Goal: Task Accomplishment & Management: Complete application form

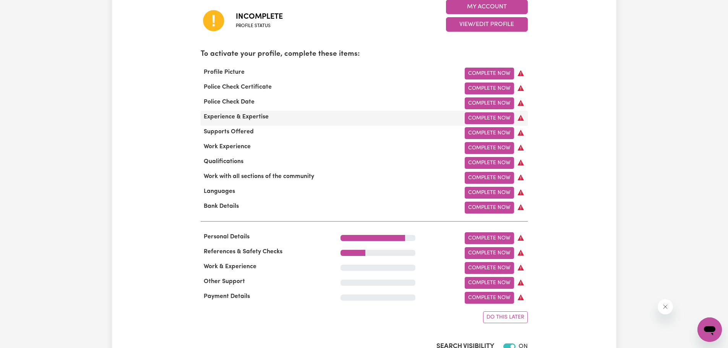
scroll to position [229, 0]
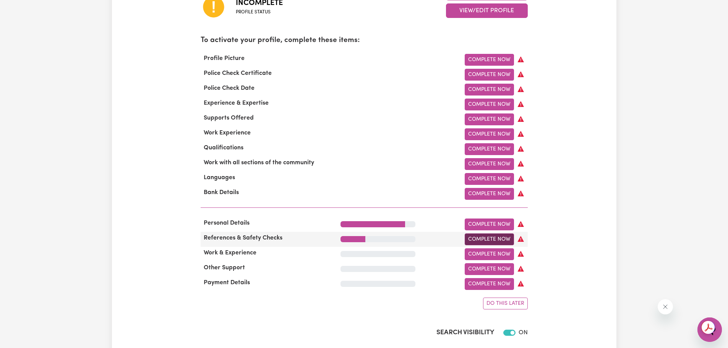
click at [476, 245] on link "Complete Now" at bounding box center [489, 239] width 49 height 12
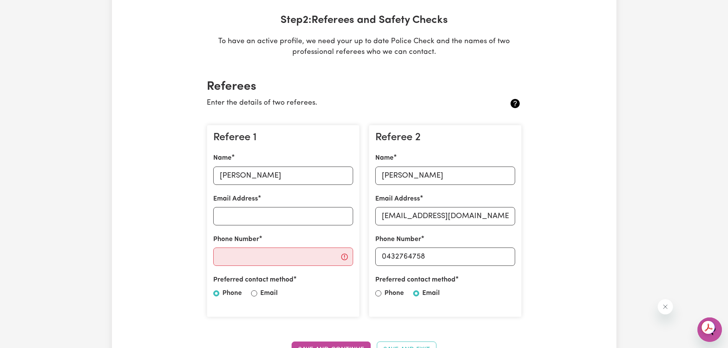
scroll to position [115, 0]
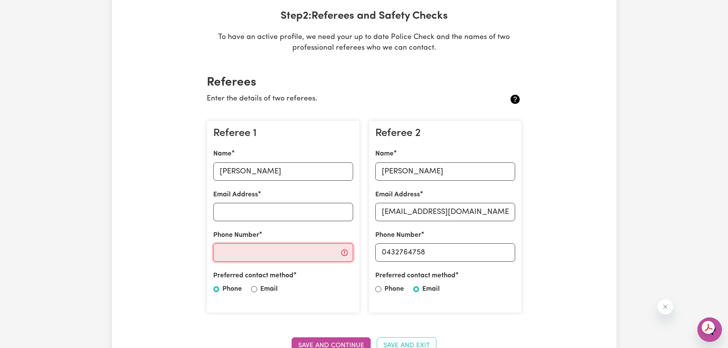
click at [254, 254] on input "Phone Number" at bounding box center [283, 252] width 140 height 18
type input "0488978822"
click at [284, 212] on input "Email Address" at bounding box center [283, 212] width 140 height 18
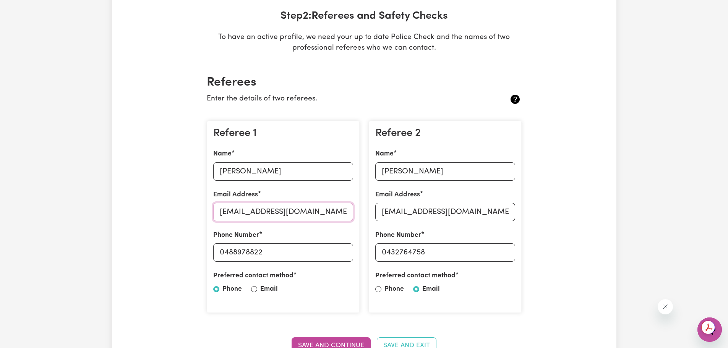
type input "[EMAIL_ADDRESS][DOMAIN_NAME]"
click at [269, 291] on label "Email" at bounding box center [269, 289] width 18 height 10
click at [257, 291] on input "Email" at bounding box center [254, 289] width 6 height 6
radio input "true"
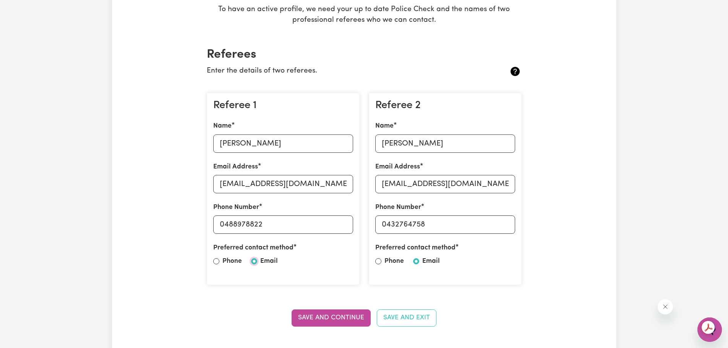
scroll to position [191, 0]
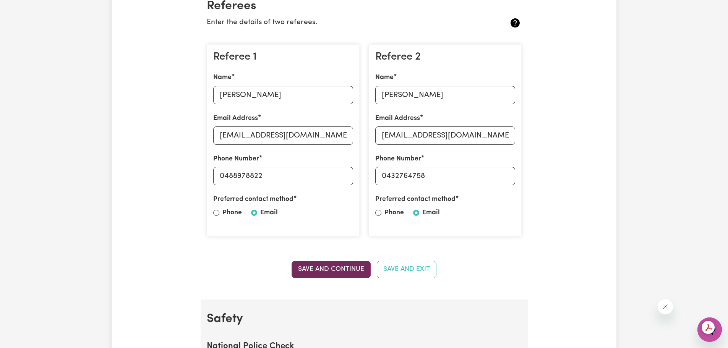
click at [342, 265] on button "Save and Continue" at bounding box center [330, 269] width 79 height 17
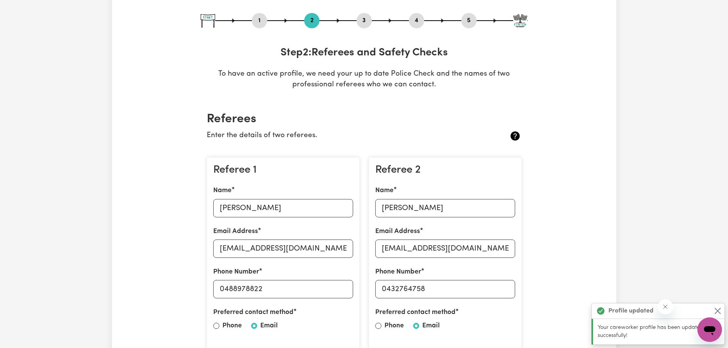
scroll to position [70, 0]
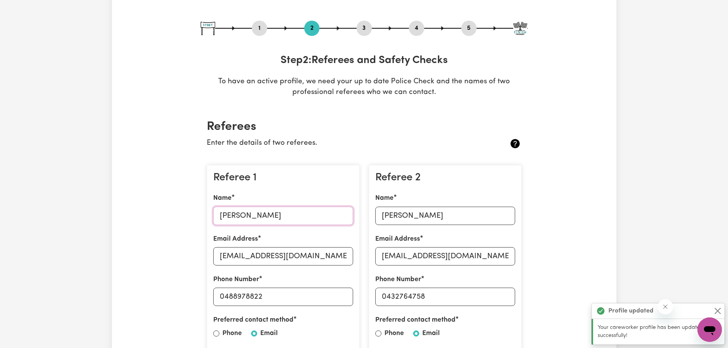
click at [251, 219] on input "[PERSON_NAME]" at bounding box center [283, 216] width 140 height 18
type input "[PERSON_NAME]"
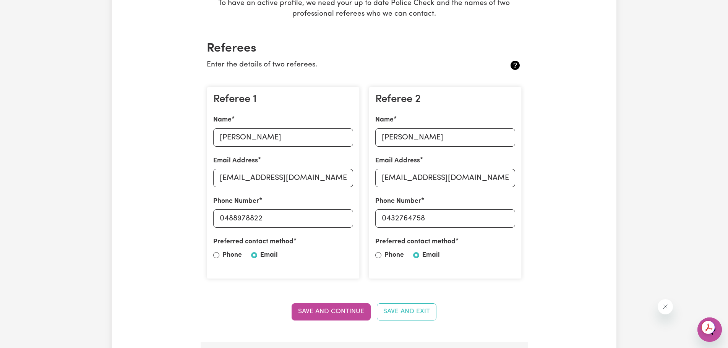
scroll to position [185, 0]
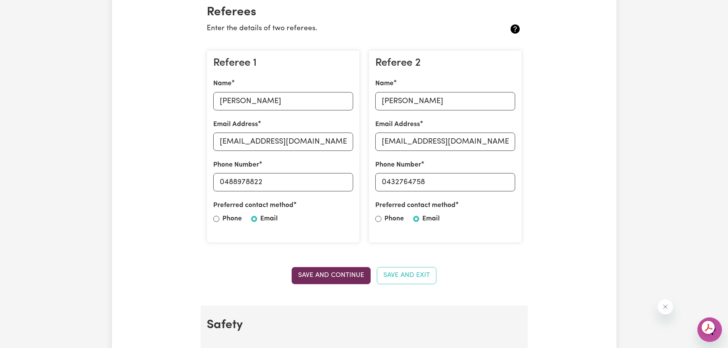
click at [325, 278] on button "Save and Continue" at bounding box center [330, 275] width 79 height 17
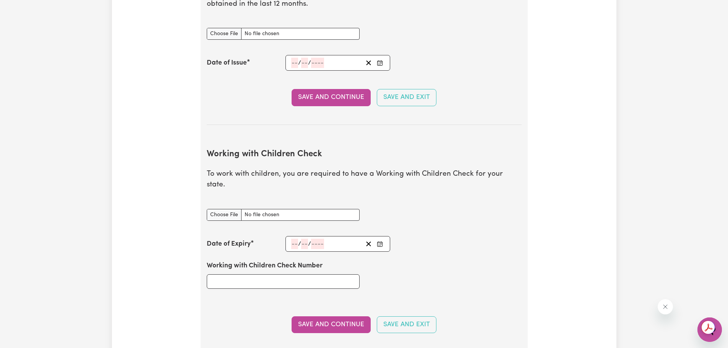
scroll to position [567, 0]
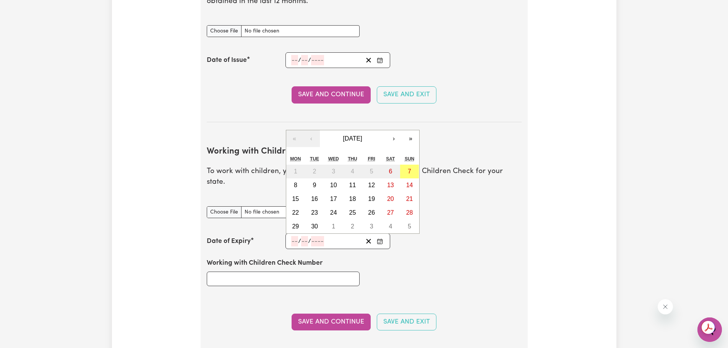
click at [293, 236] on input "number" at bounding box center [294, 241] width 7 height 10
click at [353, 135] on span "[DATE]" at bounding box center [352, 138] width 19 height 6
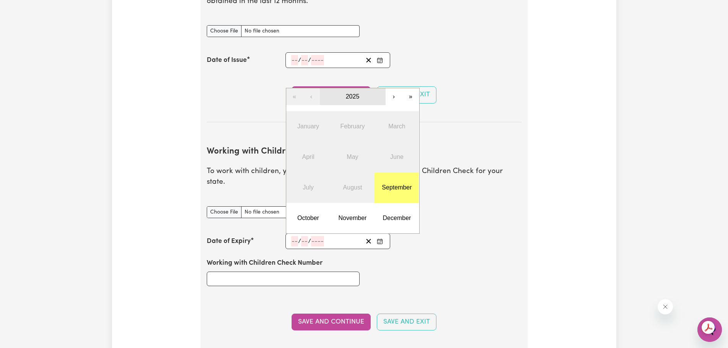
click at [362, 89] on button "2025" at bounding box center [353, 96] width 66 height 17
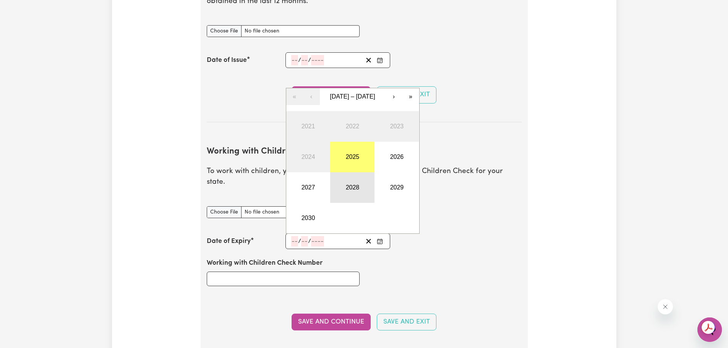
click at [343, 181] on button "2028" at bounding box center [352, 187] width 44 height 31
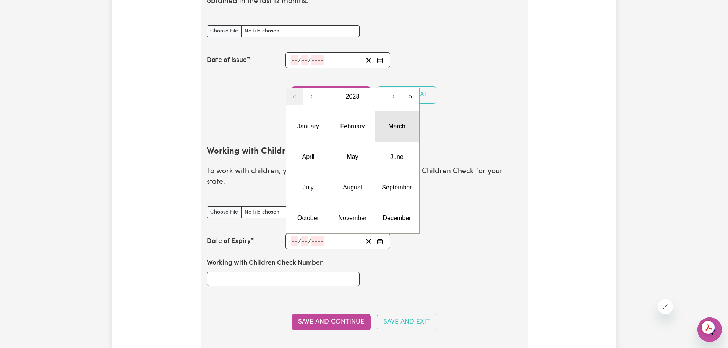
click at [385, 113] on button "March" at bounding box center [396, 126] width 44 height 31
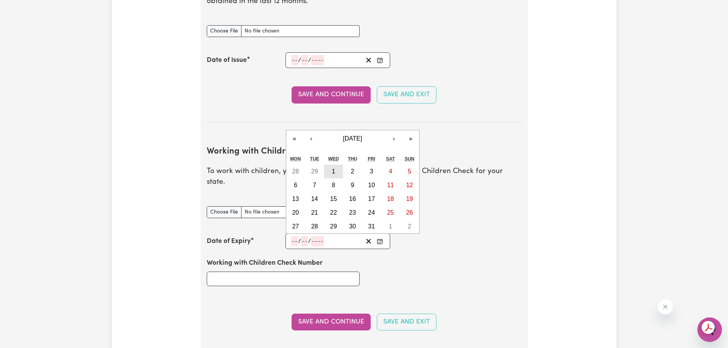
click at [339, 165] on button "1" at bounding box center [333, 172] width 19 height 14
type input "[DATE]"
type input "1"
type input "3"
type input "2028"
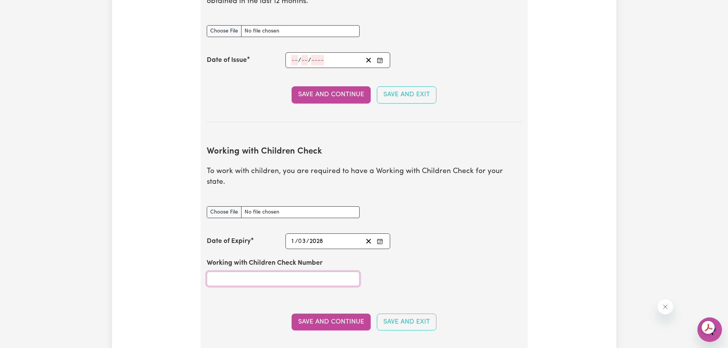
click at [256, 272] on input "Working with Children Check Number" at bounding box center [283, 279] width 153 height 15
type input "0394993003"
click at [316, 314] on button "Save and Continue" at bounding box center [330, 322] width 79 height 17
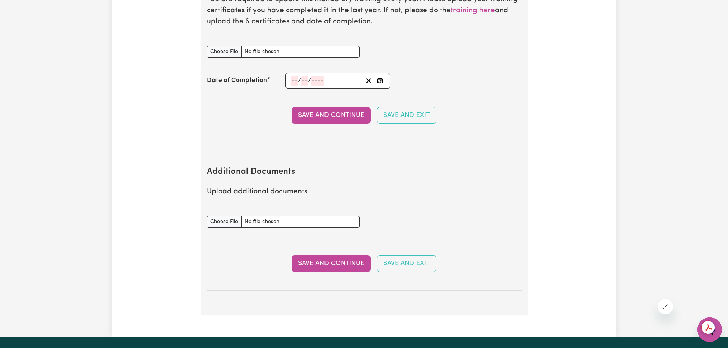
scroll to position [993, 0]
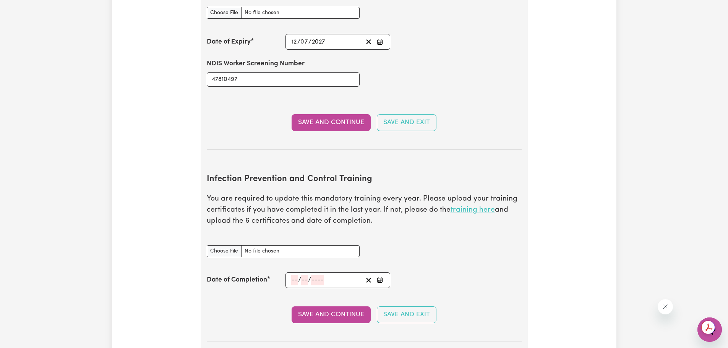
click at [461, 206] on link "training here" at bounding box center [472, 209] width 44 height 7
click at [254, 210] on p "You are required to update this mandatory training every year. Please upload yo…" at bounding box center [364, 210] width 315 height 33
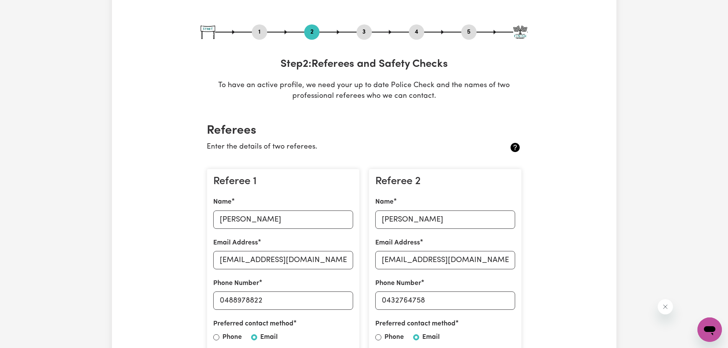
scroll to position [0, 0]
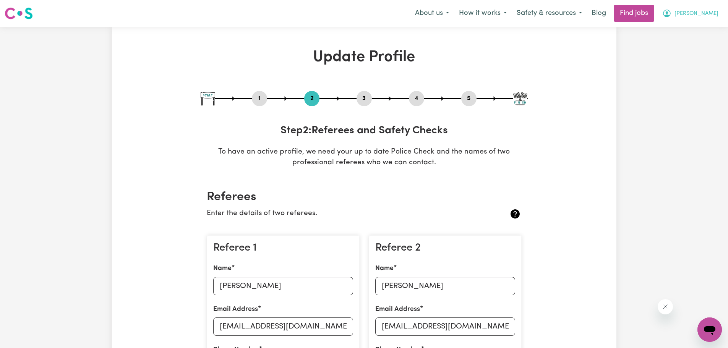
click at [671, 9] on icon "My Account" at bounding box center [666, 13] width 9 height 9
click at [693, 40] on link "My Dashboard" at bounding box center [692, 44] width 60 height 15
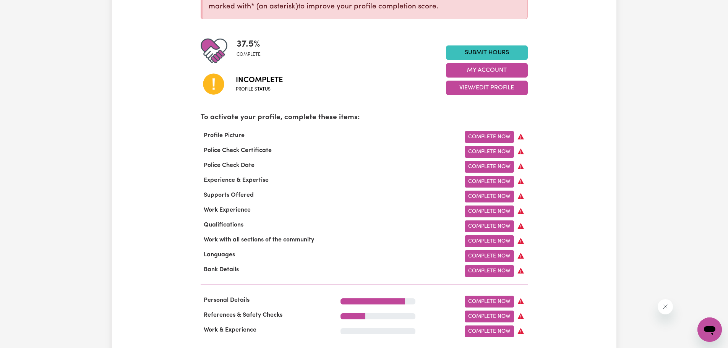
scroll to position [153, 0]
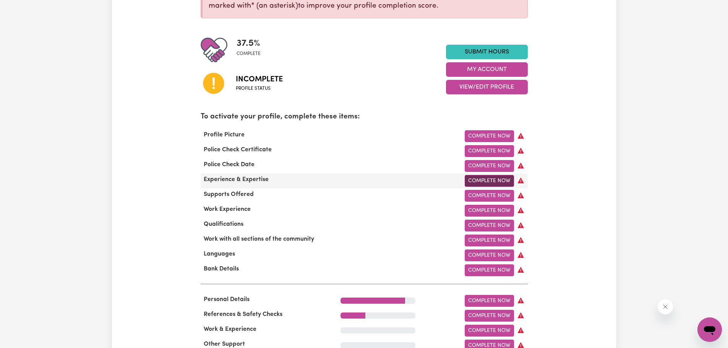
click at [471, 179] on link "Complete Now" at bounding box center [489, 181] width 49 height 12
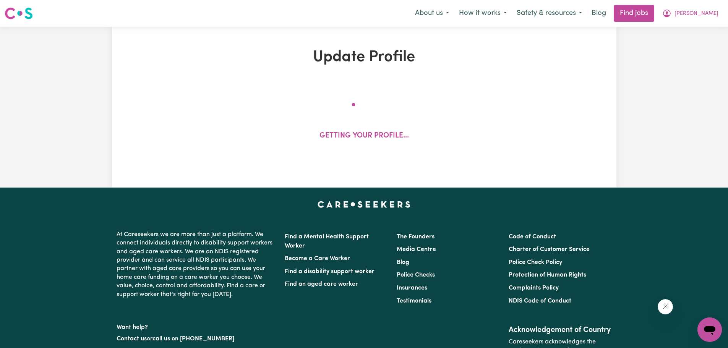
select select "Certificate III (Individual Support)"
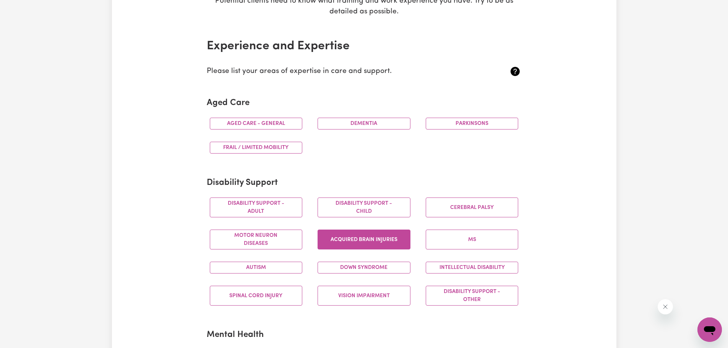
scroll to position [191, 0]
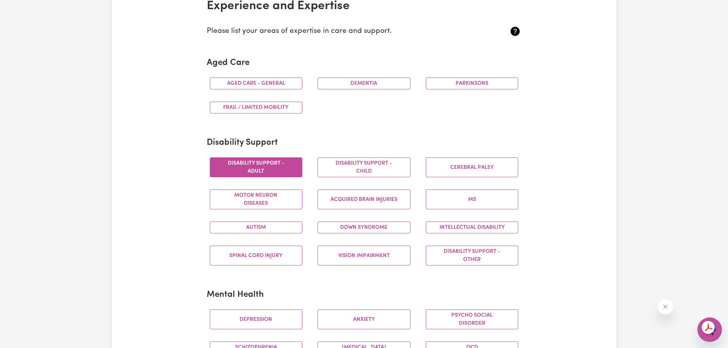
click at [288, 167] on button "Disability support - Adult" at bounding box center [256, 167] width 93 height 20
click at [345, 169] on button "Disability support - Child" at bounding box center [363, 167] width 93 height 20
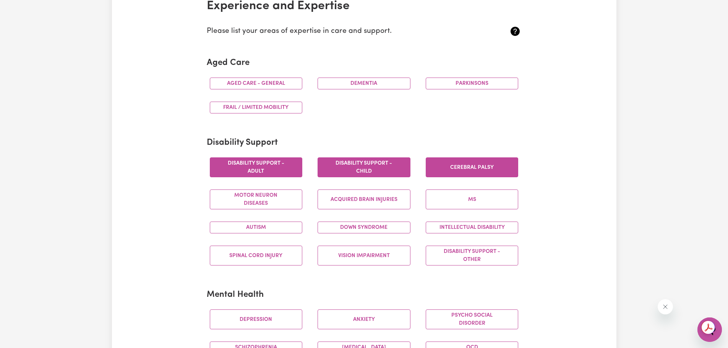
click at [455, 166] on button "Cerebral Palsy" at bounding box center [472, 167] width 93 height 20
click at [393, 199] on button "Acquired Brain Injuries" at bounding box center [363, 199] width 93 height 20
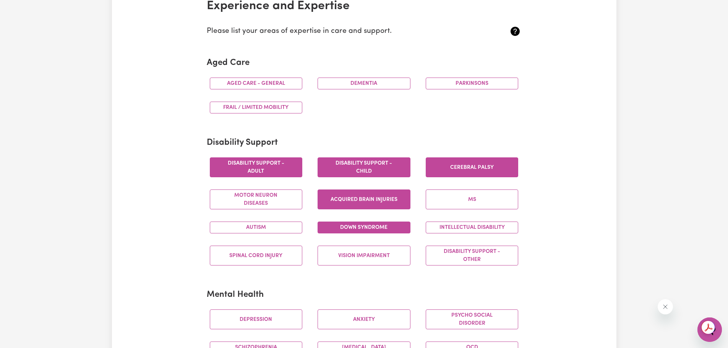
click at [366, 226] on button "Down syndrome" at bounding box center [363, 228] width 93 height 12
click at [287, 227] on button "Autism" at bounding box center [256, 228] width 93 height 12
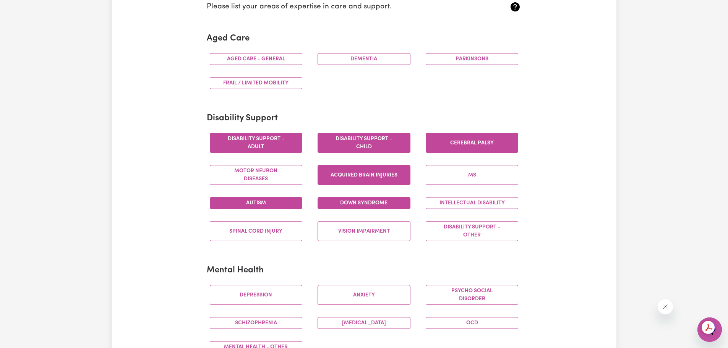
scroll to position [229, 0]
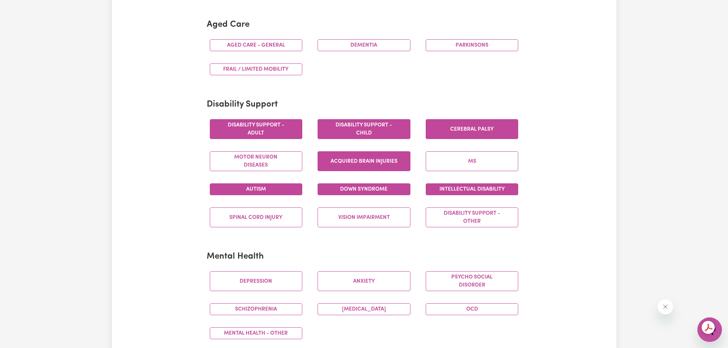
click at [450, 193] on button "Intellectual Disability" at bounding box center [472, 189] width 93 height 12
click at [444, 220] on button "Disability support - Other" at bounding box center [472, 217] width 93 height 20
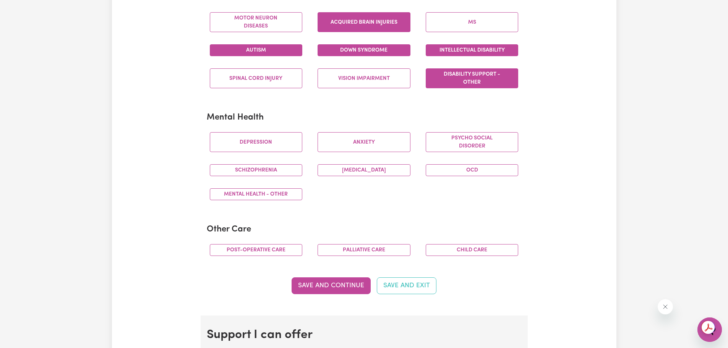
scroll to position [420, 0]
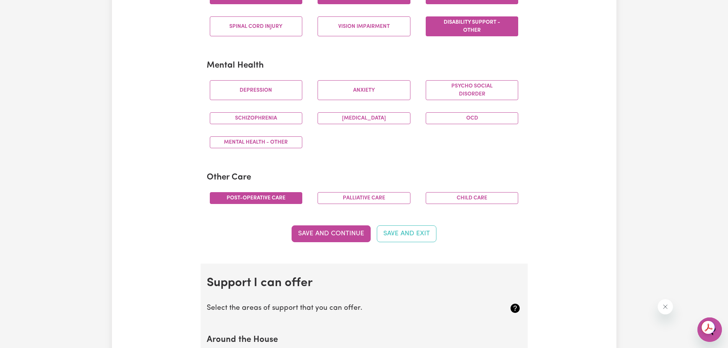
click at [262, 203] on button "Post-operative care" at bounding box center [256, 198] width 93 height 12
click at [450, 201] on button "Child care" at bounding box center [472, 198] width 93 height 12
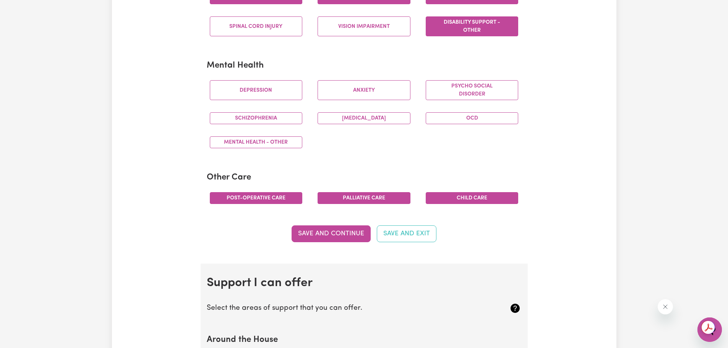
click at [375, 198] on button "Palliative care" at bounding box center [363, 198] width 93 height 12
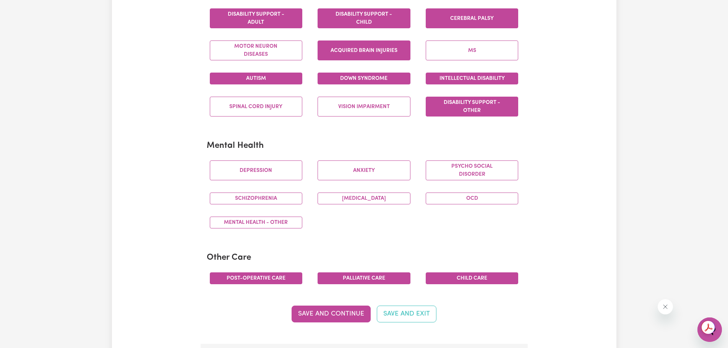
scroll to position [344, 0]
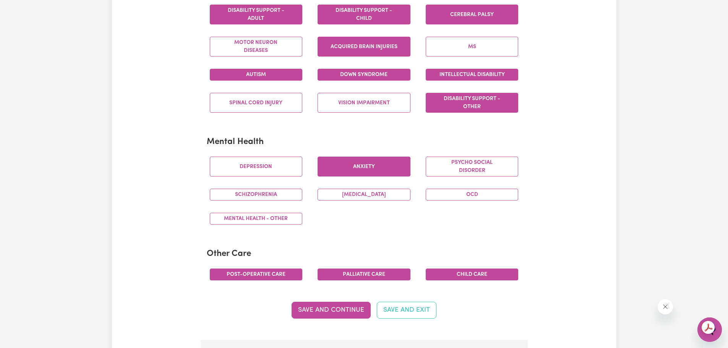
click at [364, 173] on button "Anxiety" at bounding box center [363, 167] width 93 height 20
click at [477, 198] on button "OCD" at bounding box center [472, 195] width 93 height 12
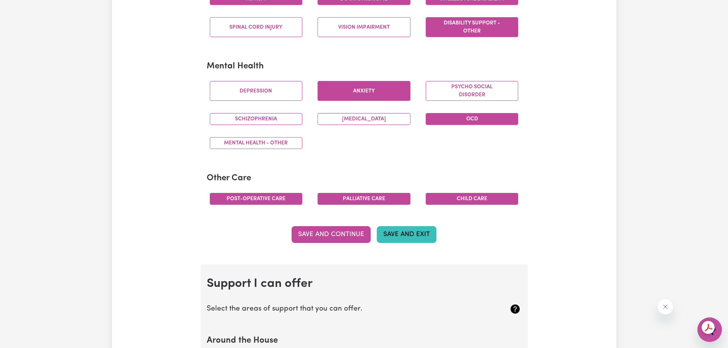
scroll to position [420, 0]
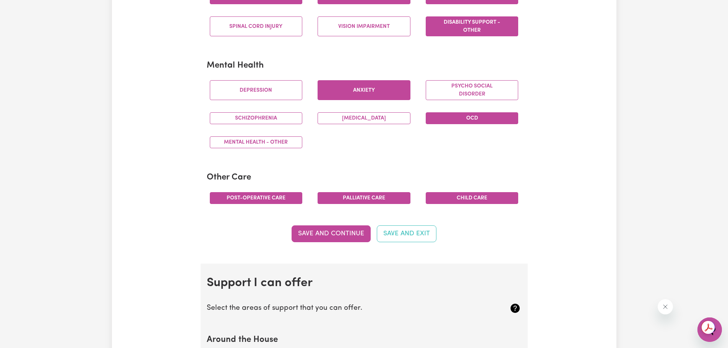
click at [468, 101] on div "Psycho social disorder" at bounding box center [472, 90] width 108 height 32
click at [467, 95] on button "Psycho social disorder" at bounding box center [472, 90] width 93 height 20
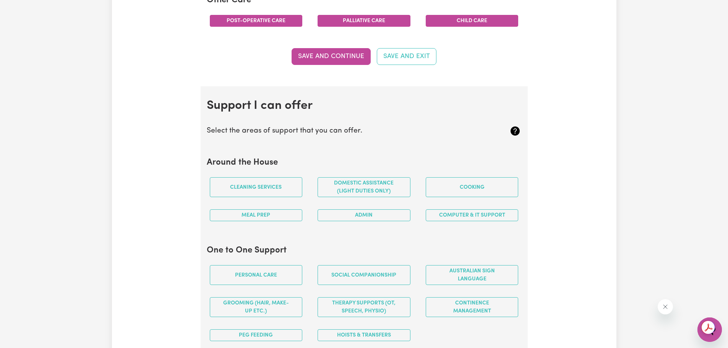
scroll to position [611, 0]
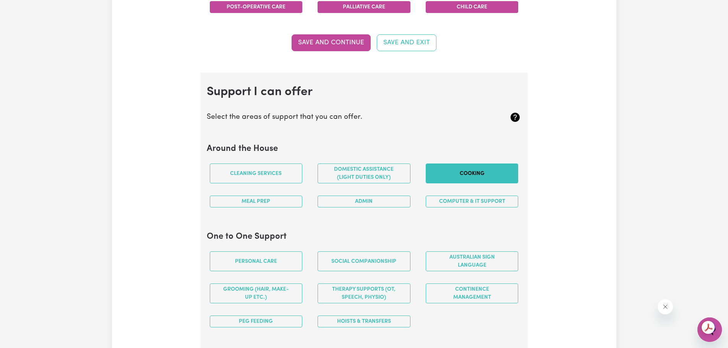
click at [461, 173] on button "Cooking" at bounding box center [472, 174] width 93 height 20
click at [466, 201] on button "Computer & IT Support" at bounding box center [472, 202] width 93 height 12
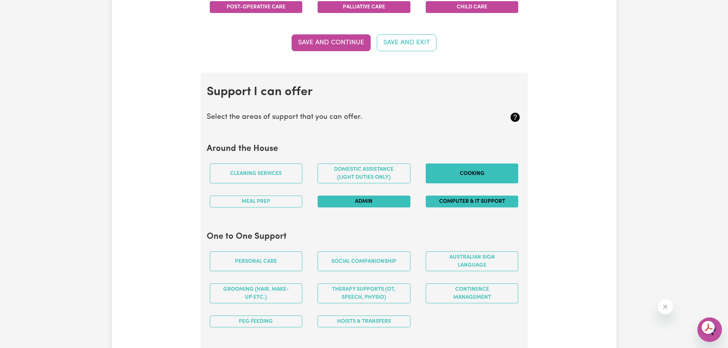
click at [379, 207] on button "Admin" at bounding box center [363, 202] width 93 height 12
click at [274, 205] on button "Meal prep" at bounding box center [256, 202] width 93 height 12
click at [284, 205] on button "Meal prep" at bounding box center [256, 202] width 93 height 12
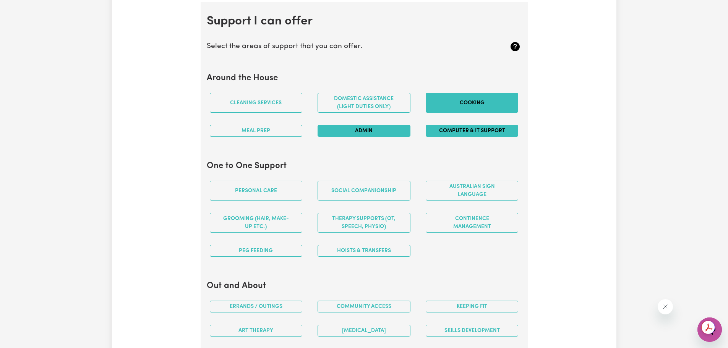
scroll to position [726, 0]
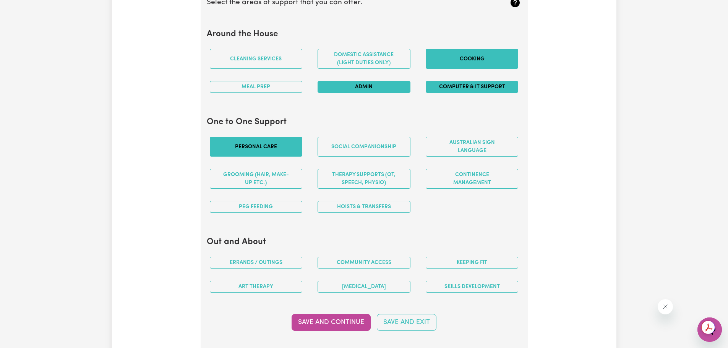
click at [255, 151] on button "Personal care" at bounding box center [256, 147] width 93 height 20
click at [270, 185] on button "Grooming (hair, make-up etc.)" at bounding box center [256, 179] width 93 height 20
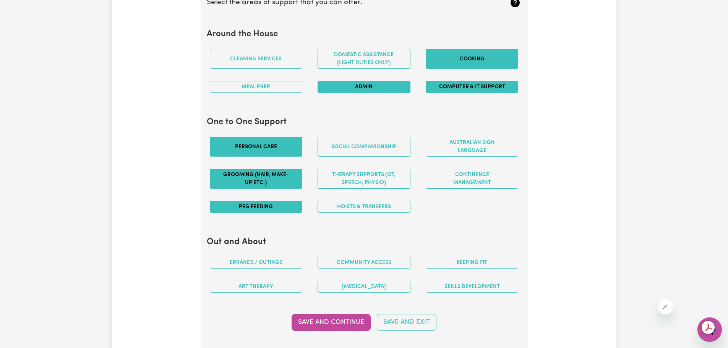
click at [272, 206] on button "PEG feeding" at bounding box center [256, 207] width 93 height 12
click at [331, 207] on button "Hoists & transfers" at bounding box center [363, 207] width 93 height 12
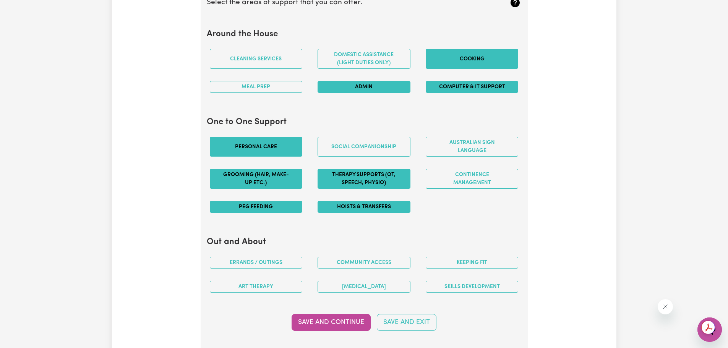
click at [335, 181] on button "Therapy Supports (OT, speech, physio)" at bounding box center [363, 179] width 93 height 20
click at [465, 184] on button "Continence management" at bounding box center [472, 179] width 93 height 20
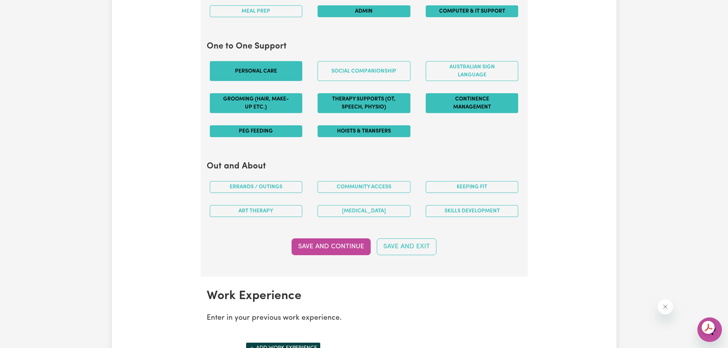
scroll to position [802, 0]
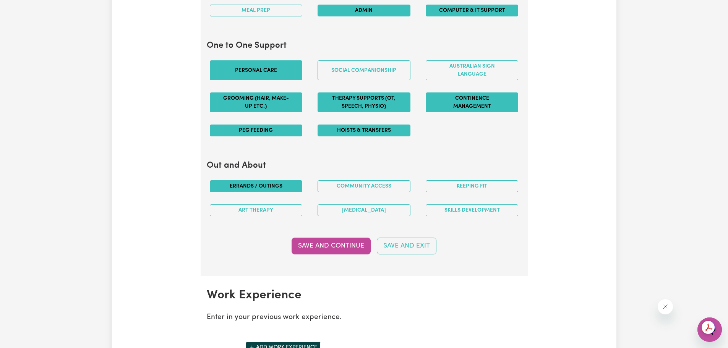
click at [272, 190] on button "Errands / Outings" at bounding box center [256, 186] width 93 height 12
click at [359, 195] on div "Community access" at bounding box center [364, 186] width 108 height 24
click at [364, 191] on button "Community access" at bounding box center [363, 186] width 93 height 12
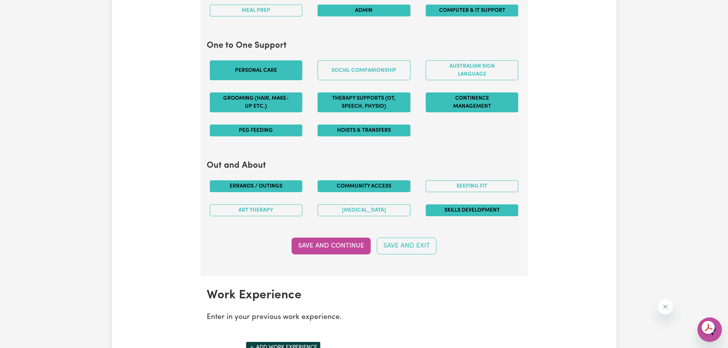
click at [430, 210] on button "Skills Development" at bounding box center [472, 210] width 93 height 12
click at [330, 243] on button "Save and Continue" at bounding box center [330, 246] width 79 height 17
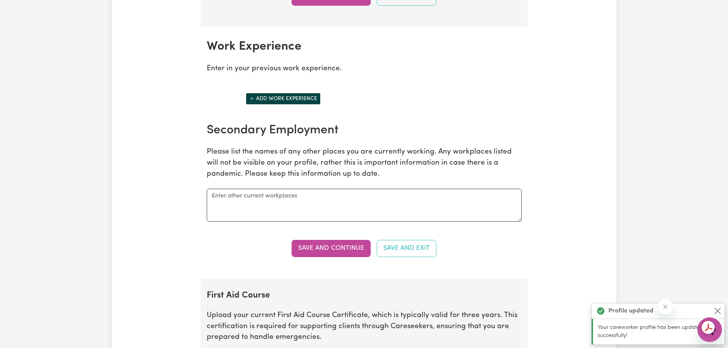
scroll to position [1078, 0]
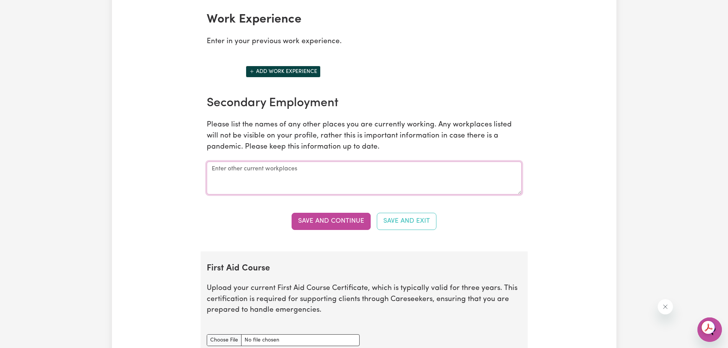
click at [283, 172] on textarea at bounding box center [364, 178] width 315 height 33
type textarea "[GEOGRAPHIC_DATA]- Occupational Therapist"
click at [330, 220] on button "Save and Continue" at bounding box center [330, 221] width 79 height 17
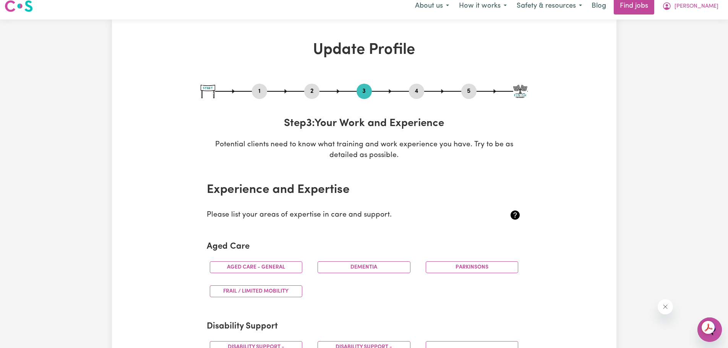
scroll to position [0, 0]
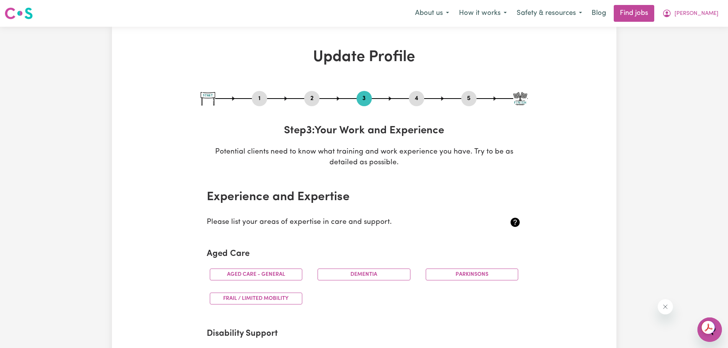
click at [312, 94] on button "2" at bounding box center [311, 99] width 15 height 10
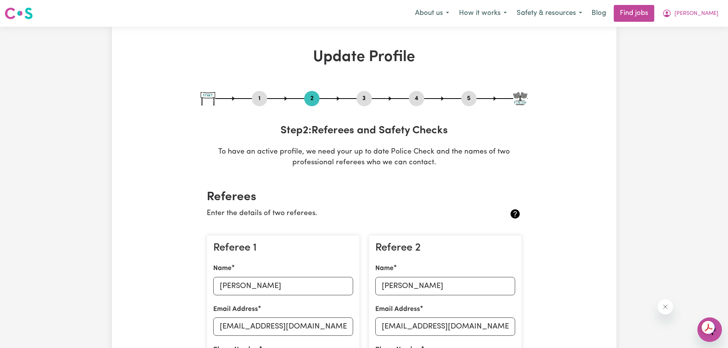
click at [362, 101] on button "3" at bounding box center [363, 99] width 15 height 10
select select "Certificate III (Individual Support)"
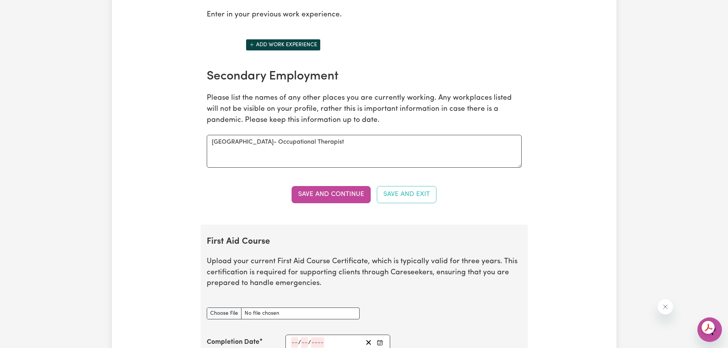
scroll to position [1261, 0]
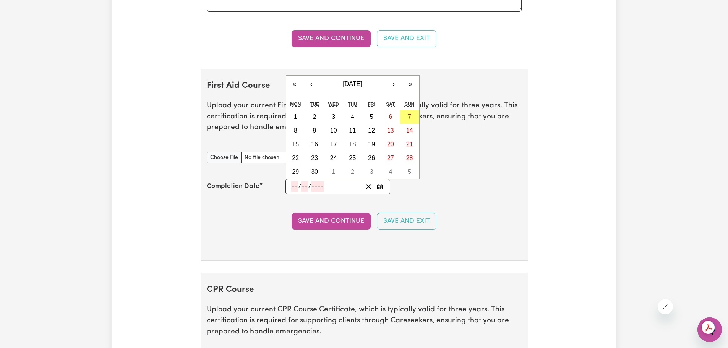
click at [296, 187] on input "number" at bounding box center [294, 186] width 7 height 10
type input "29"
type input "01"
type input "202"
type input "[DATE]"
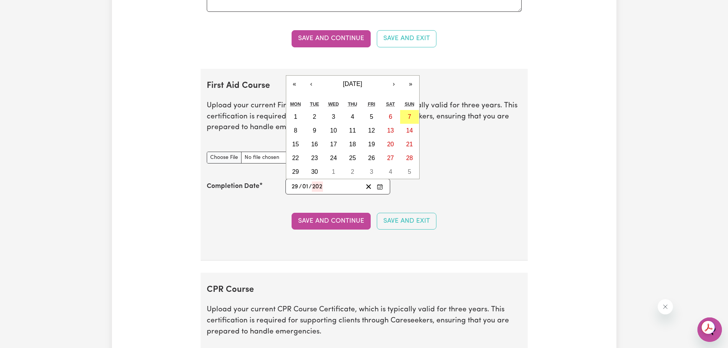
type input "1"
type input "2025"
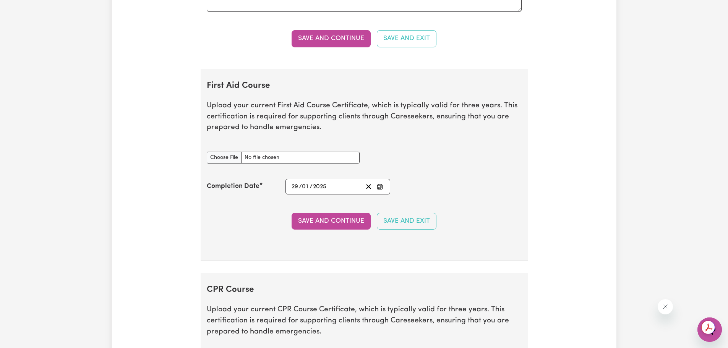
click at [262, 218] on div "Save and Continue Save and Exit" at bounding box center [364, 221] width 315 height 17
click at [316, 220] on button "Save and Continue" at bounding box center [330, 221] width 79 height 17
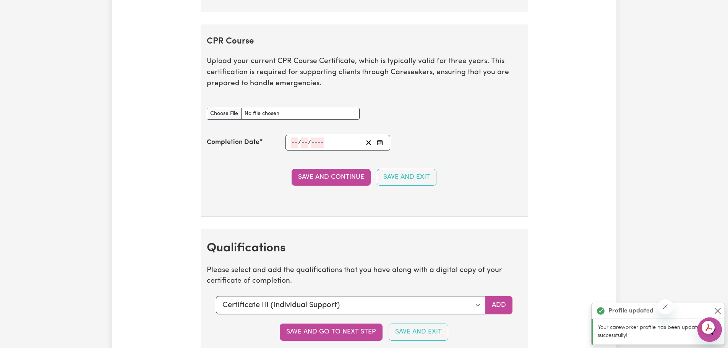
scroll to position [1511, 0]
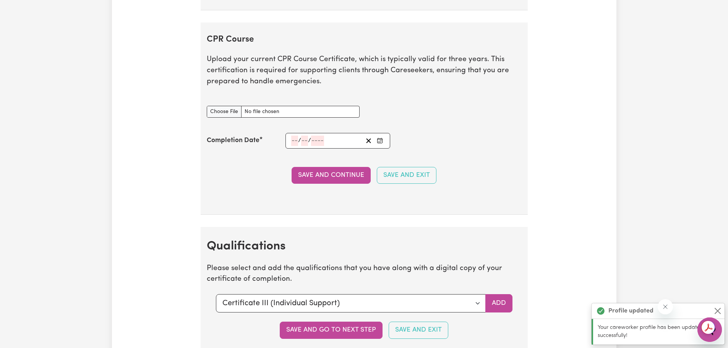
click at [295, 141] on input "number" at bounding box center [294, 141] width 7 height 10
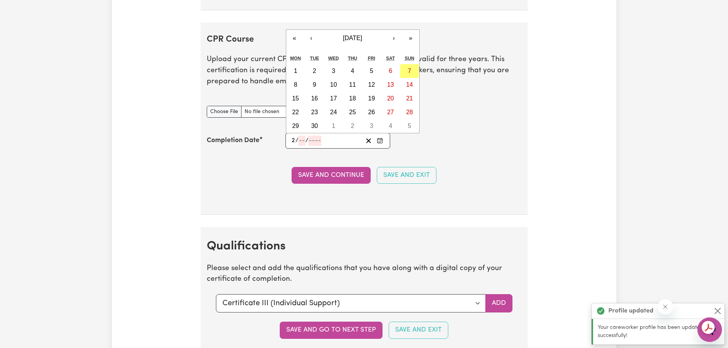
type input "29"
type input "01"
type input "202"
type input "[DATE]"
type input "1"
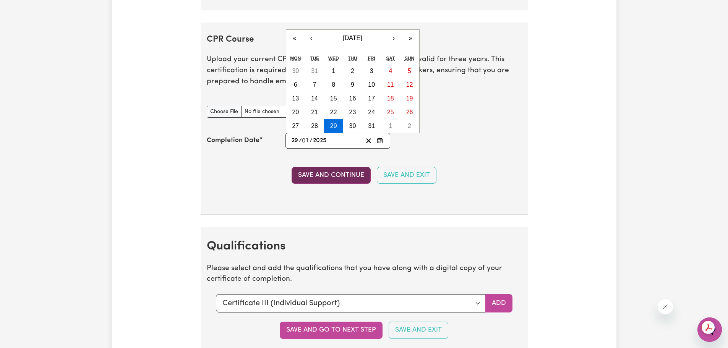
type input "2025"
click at [308, 173] on button "Save and Continue" at bounding box center [330, 175] width 79 height 17
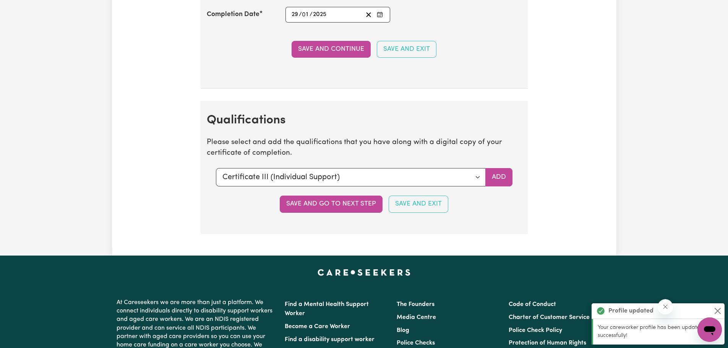
scroll to position [1623, 0]
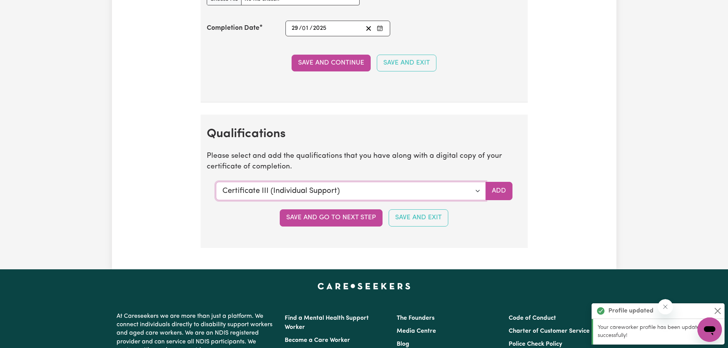
click at [244, 191] on select "Select a qualification to add... Certificate III (Individual Support) Certifica…" at bounding box center [351, 191] width 270 height 18
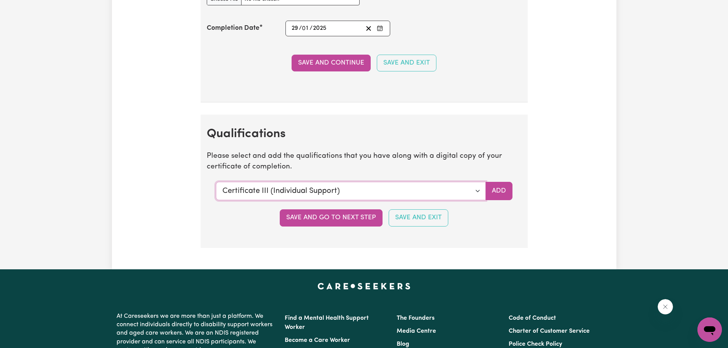
click at [216, 182] on select "Select a qualification to add... Certificate III (Individual Support) Certifica…" at bounding box center [351, 191] width 270 height 18
click at [494, 194] on button "Add" at bounding box center [498, 191] width 27 height 18
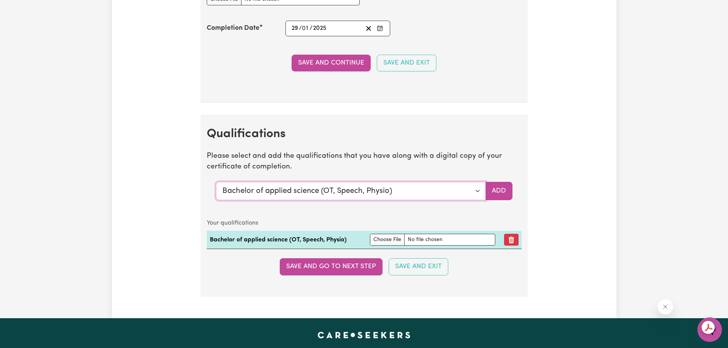
click at [340, 191] on select "Select a qualification to add... Certificate III (Individual Support) Certifica…" at bounding box center [351, 191] width 270 height 18
select select "Manual Handling"
click at [216, 182] on select "Select a qualification to add... Certificate III (Individual Support) Certifica…" at bounding box center [351, 191] width 270 height 18
click at [495, 193] on button "Add" at bounding box center [498, 191] width 27 height 18
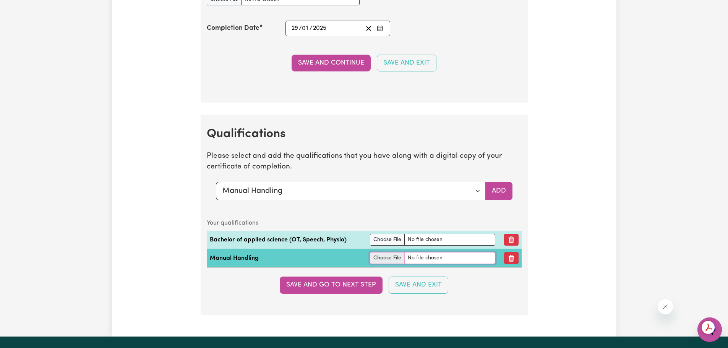
click at [383, 260] on input "file" at bounding box center [432, 258] width 125 height 12
type input "C:\fakepath\Manual Handling.jpg"
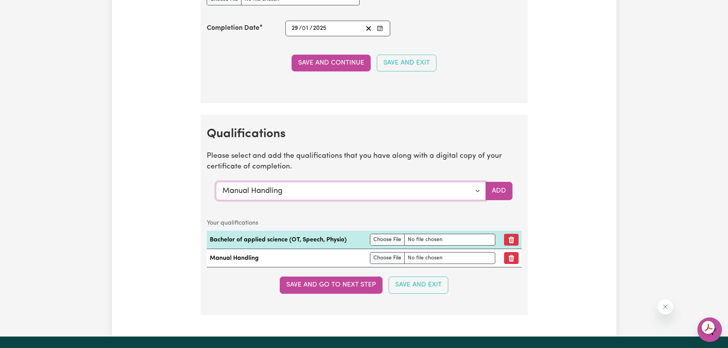
click at [460, 191] on select "Select a qualification to add... Certificate III (Individual Support) Certifica…" at bounding box center [351, 191] width 270 height 18
select select "Epilepsy Management"
click at [216, 182] on select "Select a qualification to add... Certificate III (Individual Support) Certifica…" at bounding box center [351, 191] width 270 height 18
click at [510, 194] on button "Add" at bounding box center [498, 191] width 27 height 18
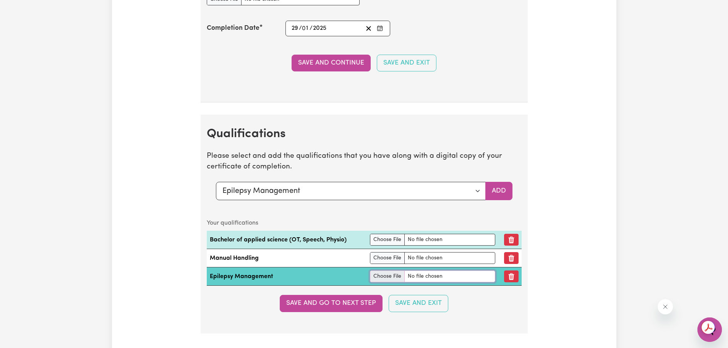
click at [385, 279] on input "file" at bounding box center [432, 276] width 125 height 12
click at [513, 279] on button "Remove qualification" at bounding box center [511, 276] width 15 height 12
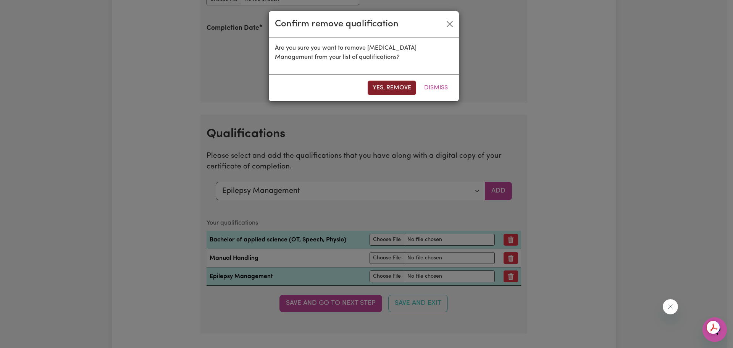
click at [397, 88] on button "Yes, remove" at bounding box center [392, 88] width 49 height 15
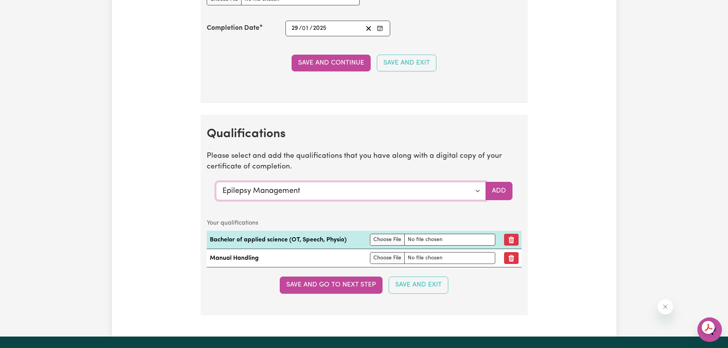
click at [283, 191] on select "Select a qualification to add... Certificate III (Individual Support) Certifica…" at bounding box center [351, 191] width 270 height 18
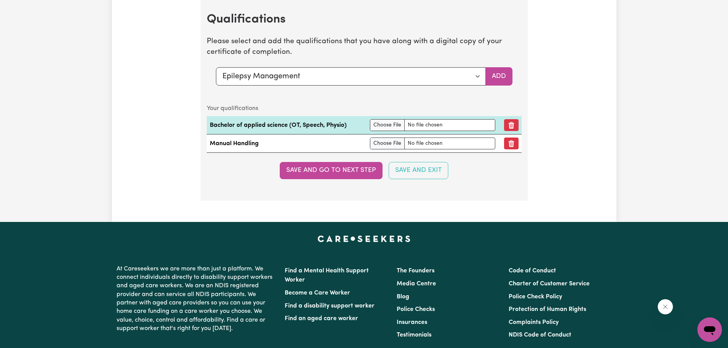
scroll to position [1585, 0]
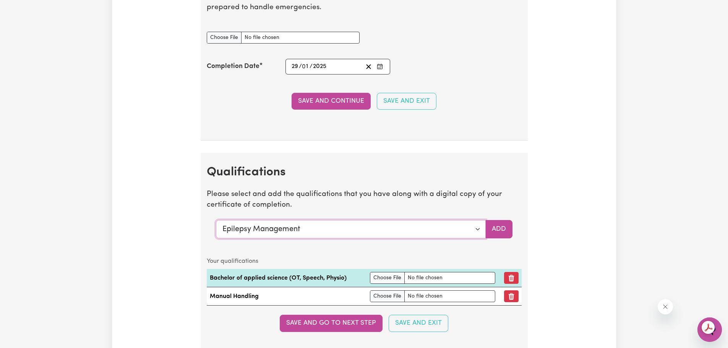
click at [261, 233] on select "Select a qualification to add... Certificate III (Individual Support) Certifica…" at bounding box center [351, 229] width 270 height 18
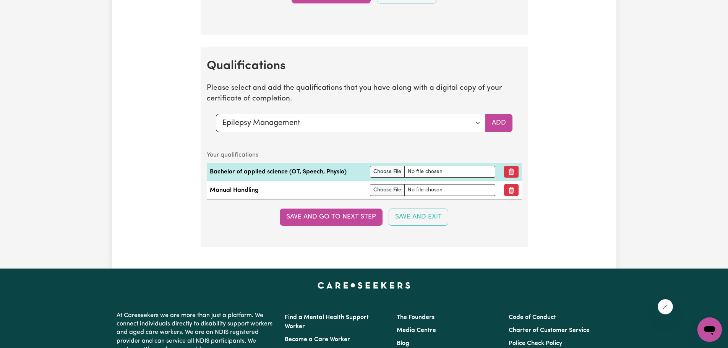
scroll to position [1700, 0]
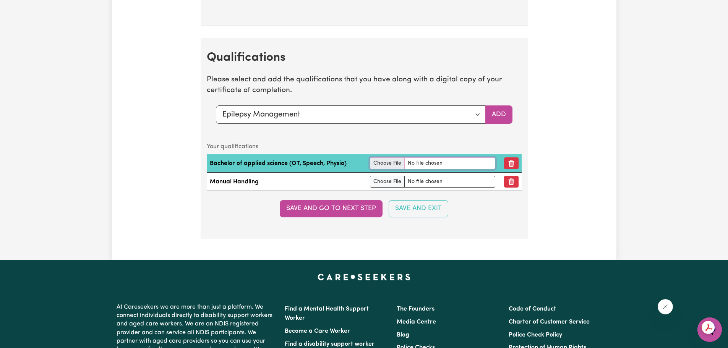
click at [371, 164] on input "file" at bounding box center [432, 163] width 125 height 12
type input "C:\fakepath\Certificate of registration - Miss [PERSON_NAME] [PERSON_NAME].pdf"
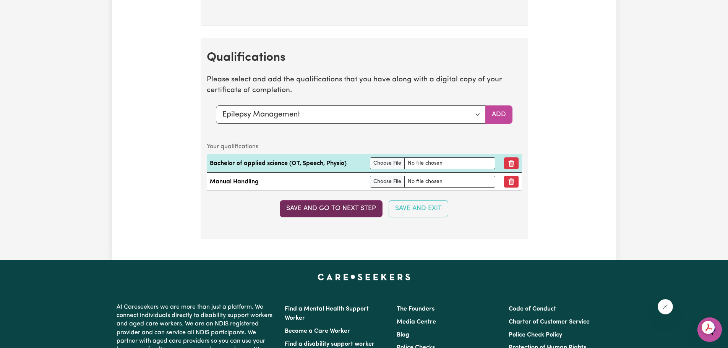
click at [322, 212] on button "Save and go to next step" at bounding box center [331, 208] width 103 height 17
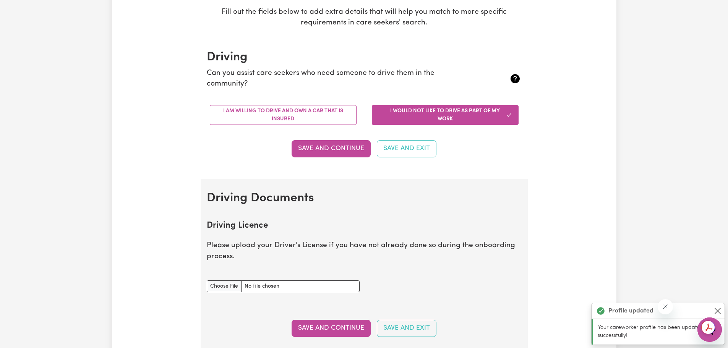
scroll to position [153, 0]
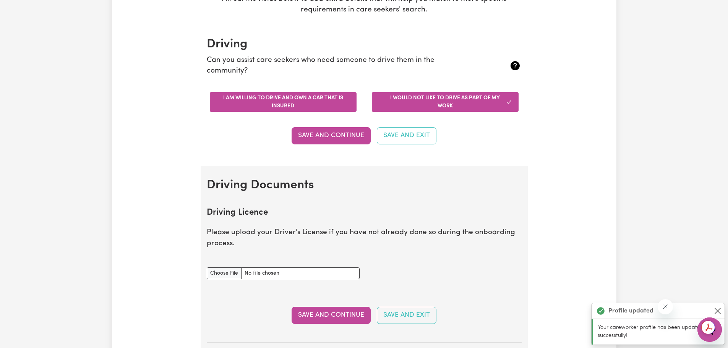
click at [301, 102] on button "I am willing to drive and own a car that is insured" at bounding box center [283, 102] width 147 height 20
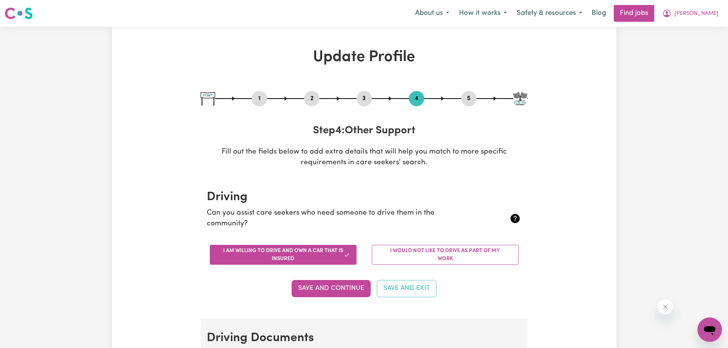
scroll to position [9, 0]
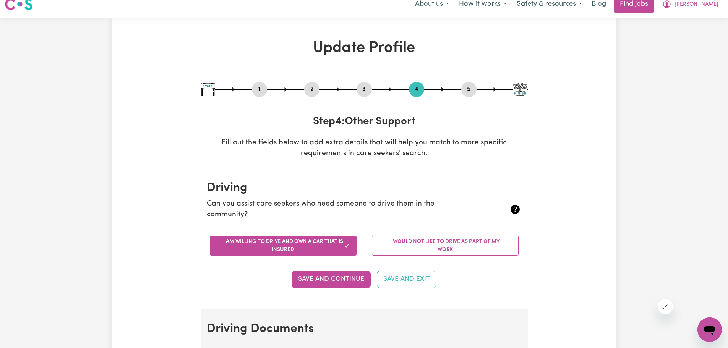
click at [308, 91] on button "2" at bounding box center [311, 89] width 15 height 10
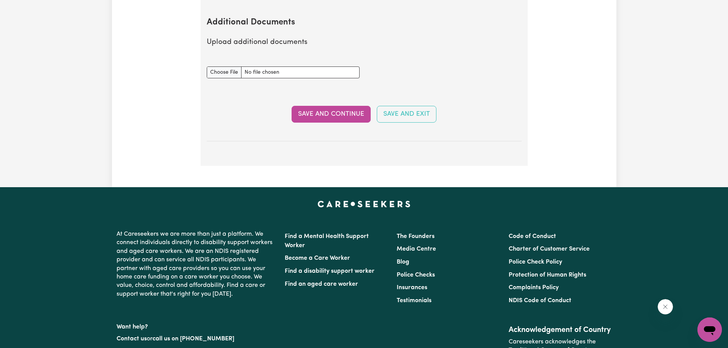
scroll to position [1346, 0]
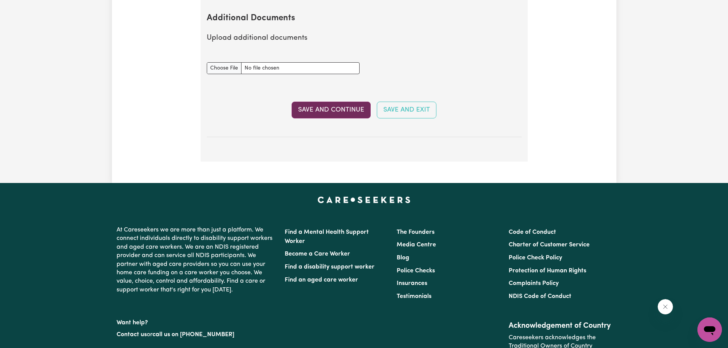
click at [353, 102] on button "Save and Continue" at bounding box center [330, 110] width 79 height 17
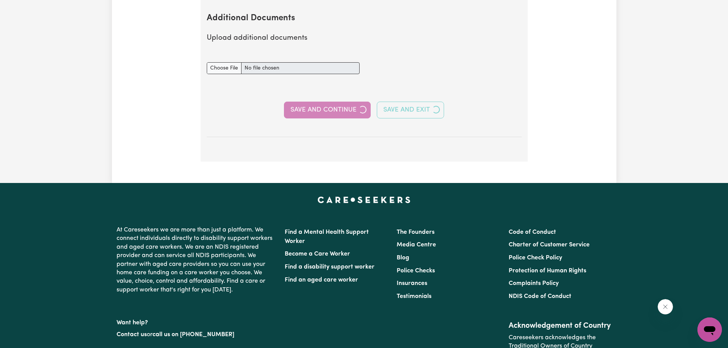
select select "Certificate III (Individual Support)"
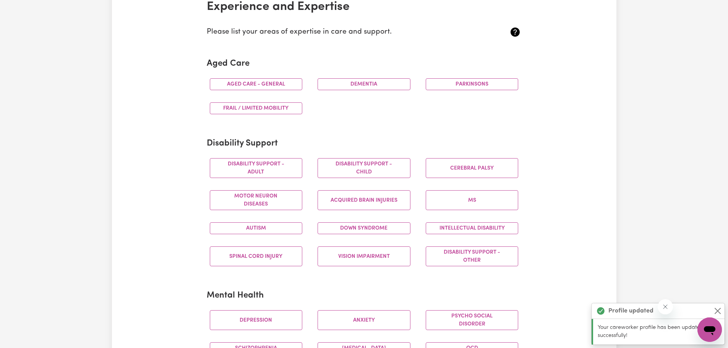
scroll to position [191, 0]
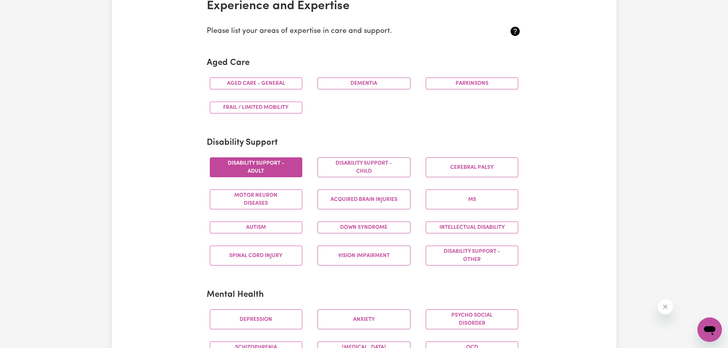
click at [294, 167] on button "Disability support - Adult" at bounding box center [256, 167] width 93 height 20
click at [353, 167] on button "Disability support - Child" at bounding box center [363, 167] width 93 height 20
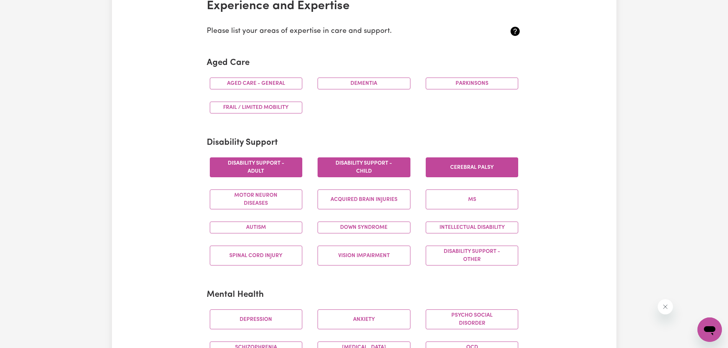
click at [435, 167] on button "Cerebral Palsy" at bounding box center [472, 167] width 93 height 20
click at [344, 200] on button "Acquired Brain Injuries" at bounding box center [363, 199] width 93 height 20
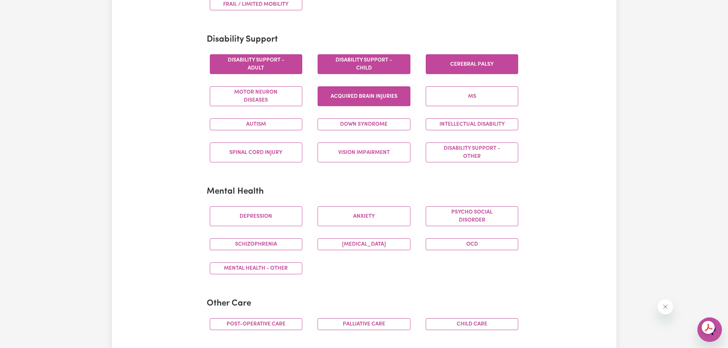
scroll to position [306, 0]
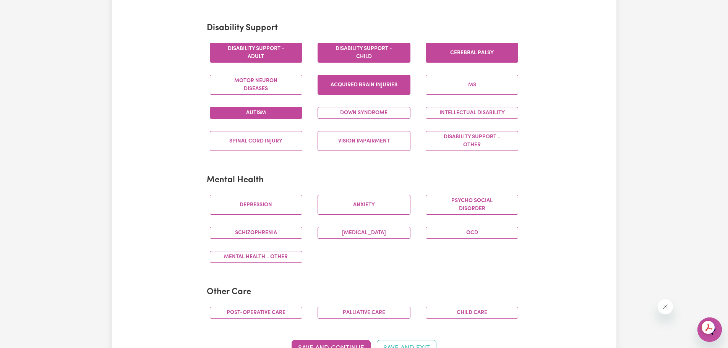
click at [265, 119] on button "Autism" at bounding box center [256, 113] width 93 height 12
click at [396, 117] on button "Down syndrome" at bounding box center [363, 113] width 93 height 12
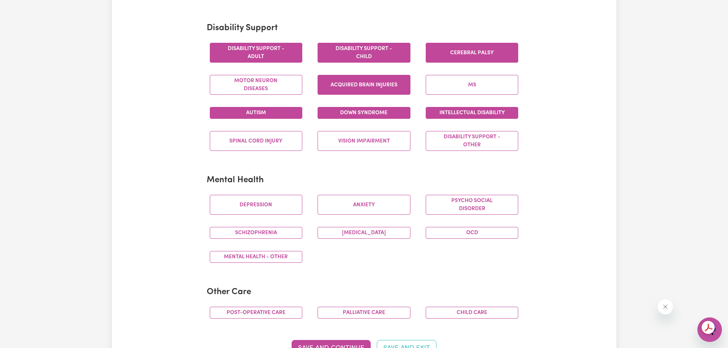
click at [454, 116] on button "Intellectual Disability" at bounding box center [472, 113] width 93 height 12
click at [457, 143] on button "Disability support - Other" at bounding box center [472, 141] width 93 height 20
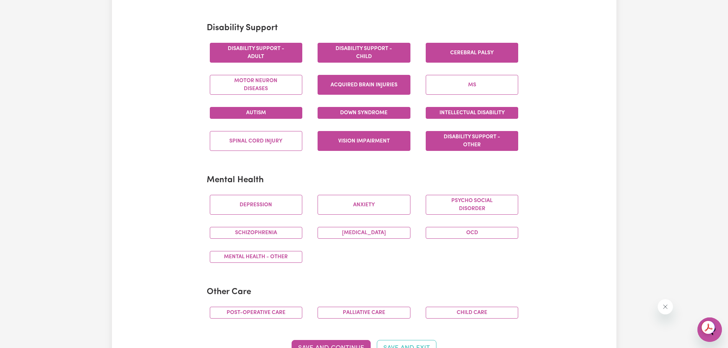
click at [388, 145] on button "Vision impairment" at bounding box center [363, 141] width 93 height 20
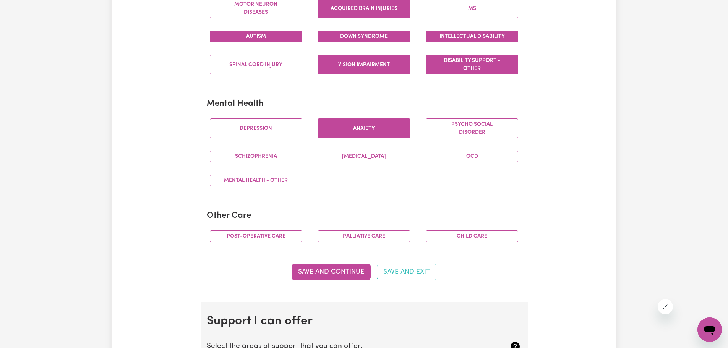
click at [358, 130] on button "Anxiety" at bounding box center [363, 128] width 93 height 20
click at [461, 127] on button "Psycho social disorder" at bounding box center [472, 128] width 93 height 20
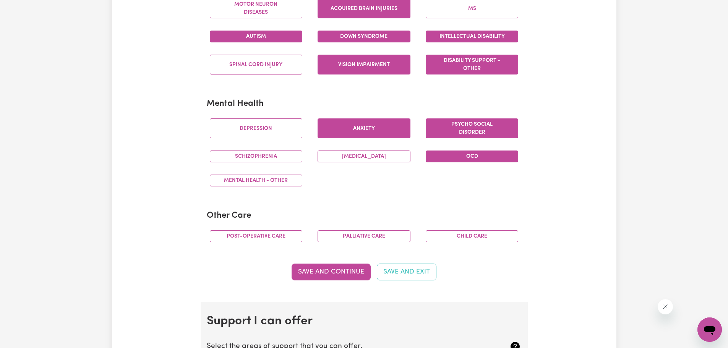
click at [447, 157] on button "OCD" at bounding box center [472, 157] width 93 height 12
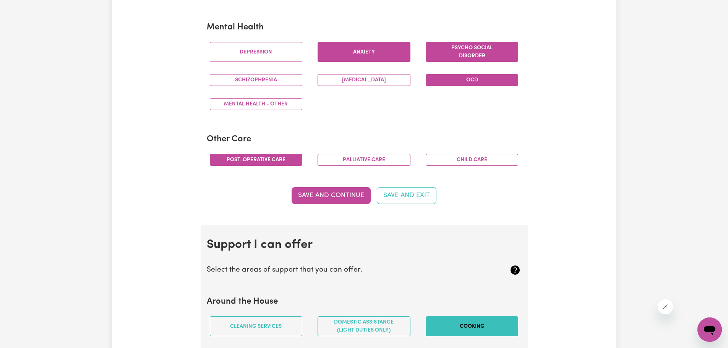
click at [281, 159] on button "Post-operative care" at bounding box center [256, 160] width 93 height 12
click at [371, 161] on button "Palliative care" at bounding box center [363, 160] width 93 height 12
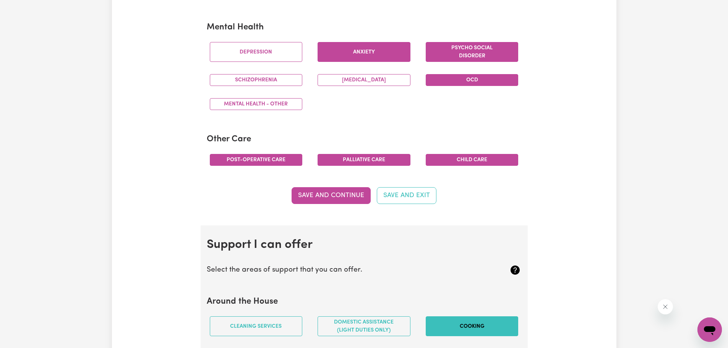
click at [449, 157] on button "Child care" at bounding box center [472, 160] width 93 height 12
click at [340, 191] on button "Save and Continue" at bounding box center [330, 195] width 79 height 17
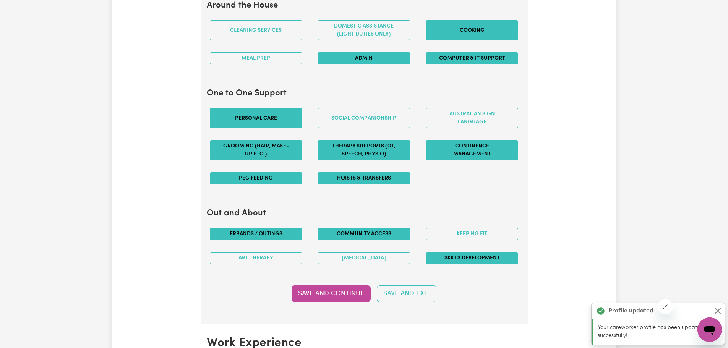
scroll to position [760, 0]
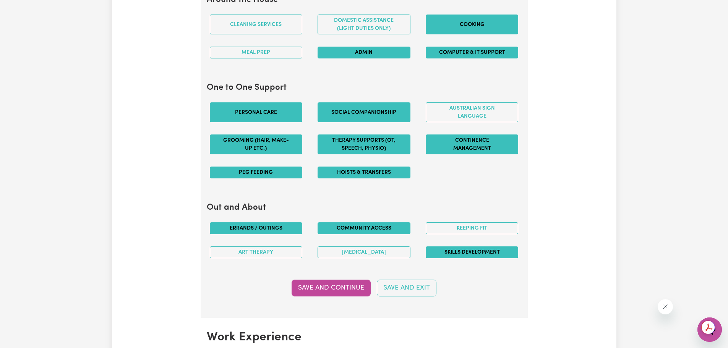
click at [384, 112] on button "Social companionship" at bounding box center [363, 112] width 93 height 20
click at [329, 284] on button "Save and Continue" at bounding box center [330, 288] width 79 height 17
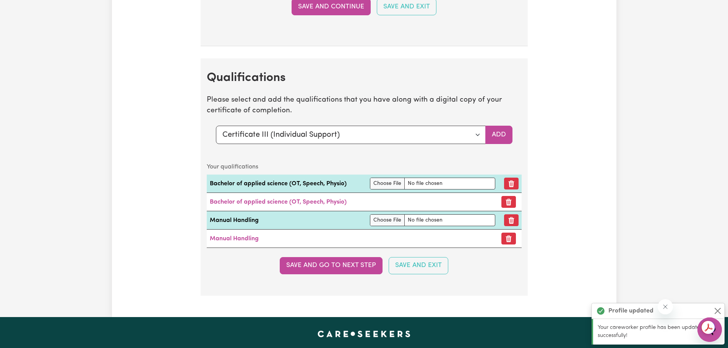
scroll to position [1689, 0]
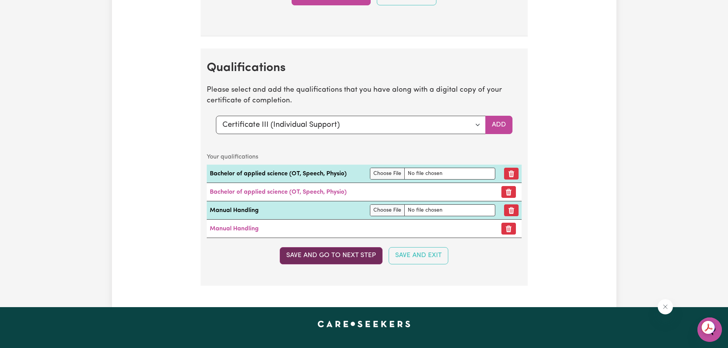
click at [287, 256] on button "Save and go to next step" at bounding box center [331, 255] width 103 height 17
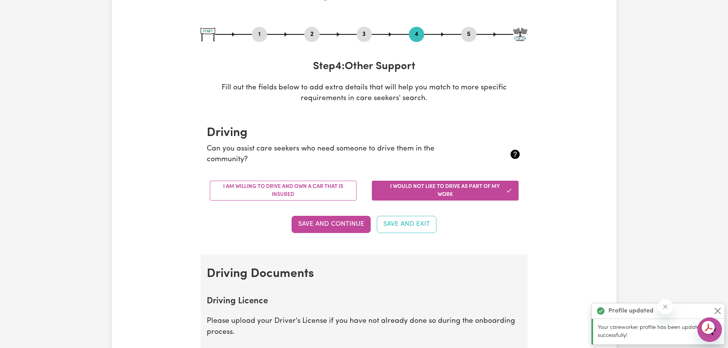
scroll to position [76, 0]
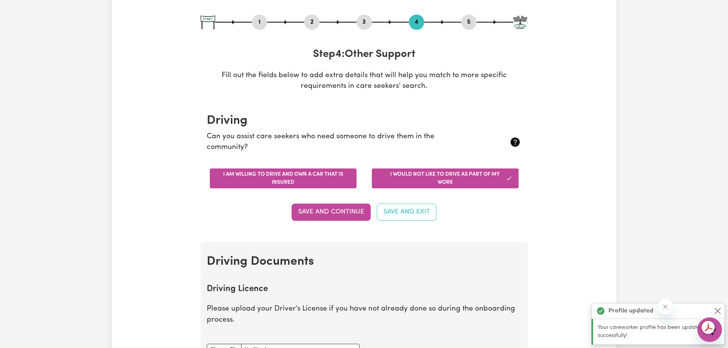
click at [265, 176] on button "I am willing to drive and own a car that is insured" at bounding box center [283, 178] width 147 height 20
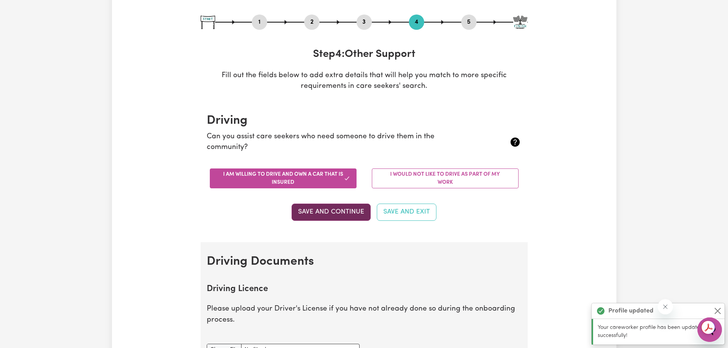
click at [318, 211] on button "Save and Continue" at bounding box center [330, 212] width 79 height 17
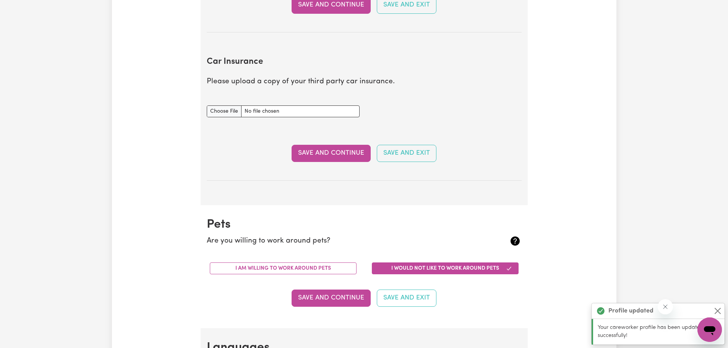
scroll to position [578, 0]
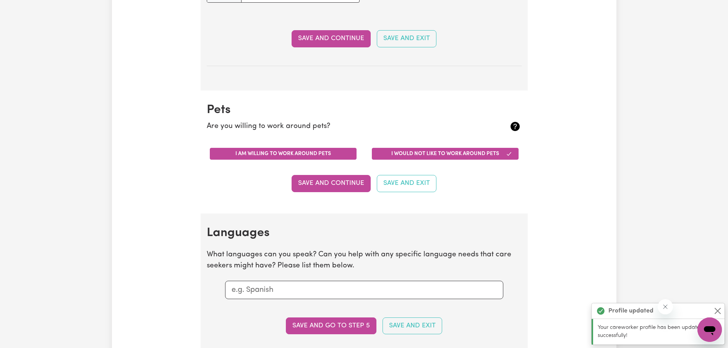
click at [264, 158] on button "I am willing to work around pets" at bounding box center [283, 154] width 147 height 12
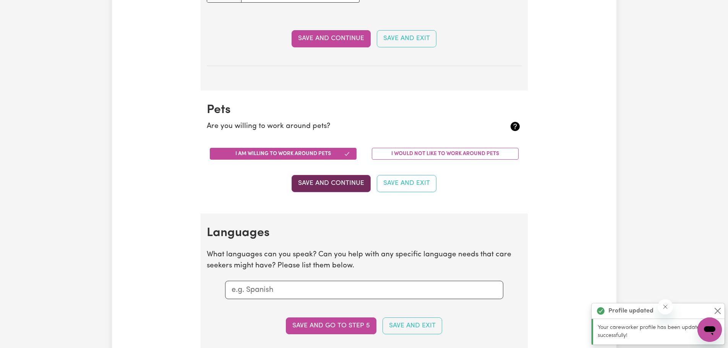
click at [322, 183] on button "Save and Continue" at bounding box center [330, 183] width 79 height 17
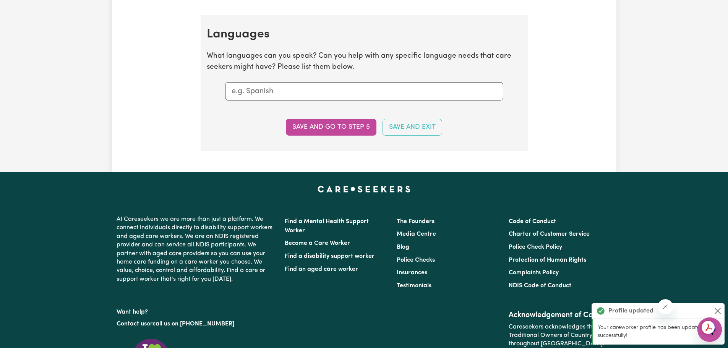
scroll to position [791, 0]
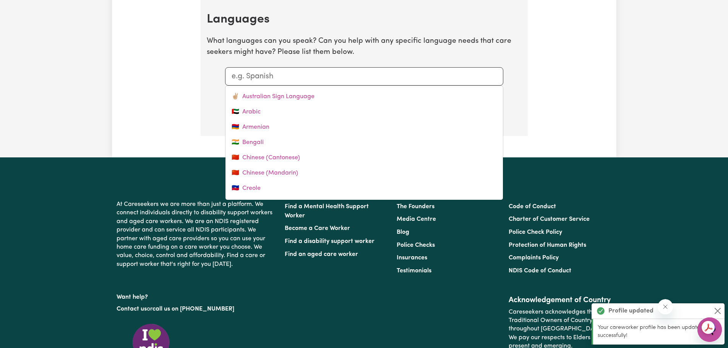
click at [269, 80] on input "text" at bounding box center [363, 76] width 265 height 11
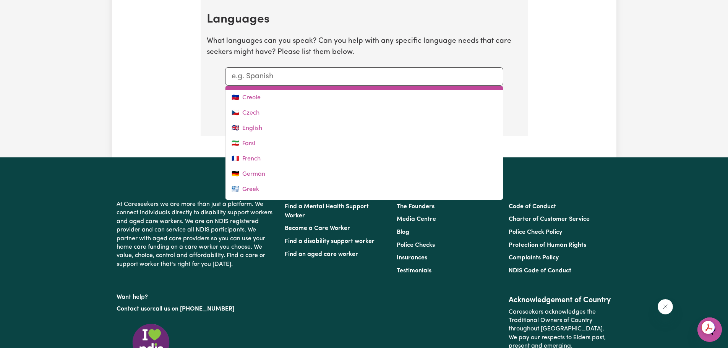
scroll to position [91, 0]
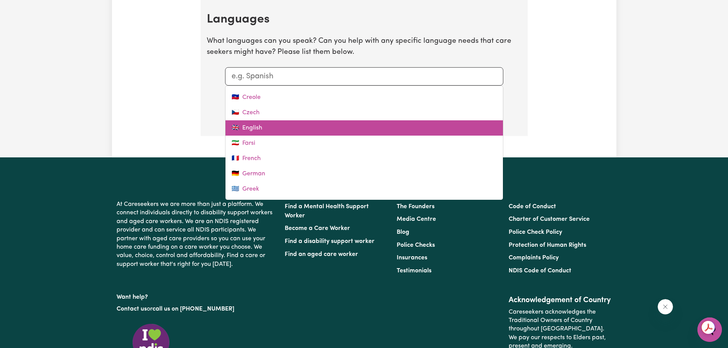
click at [261, 130] on link "🇬🇧 English" at bounding box center [363, 127] width 277 height 15
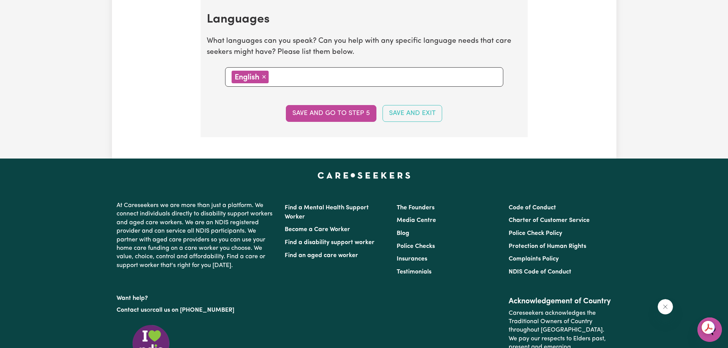
click at [294, 79] on input "text" at bounding box center [384, 76] width 226 height 11
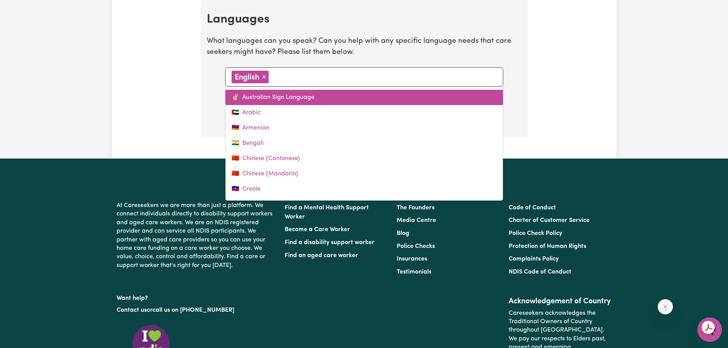
click at [283, 93] on link "✌🏼 Australian Sign Language" at bounding box center [363, 97] width 277 height 15
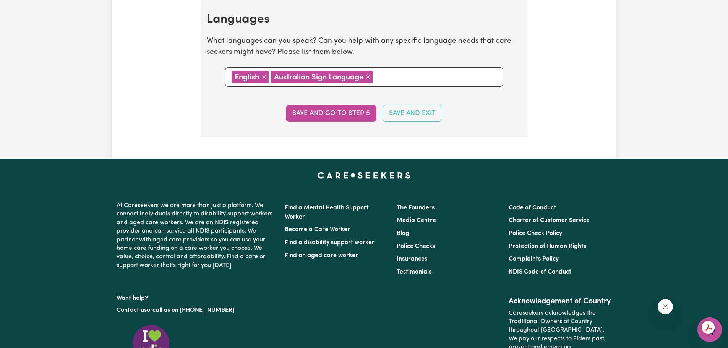
click at [370, 76] on span "×" at bounding box center [368, 77] width 5 height 8
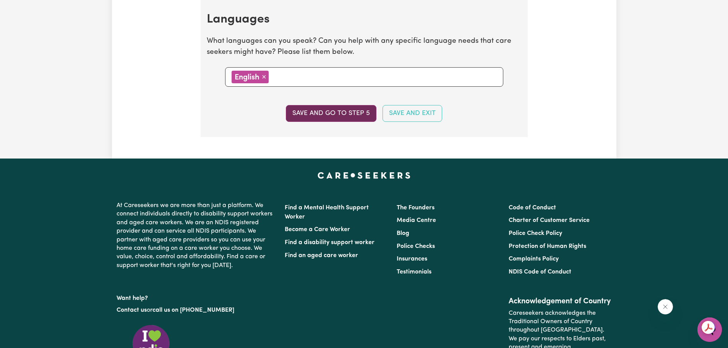
click at [354, 107] on button "Save and go to step 5" at bounding box center [331, 113] width 91 height 17
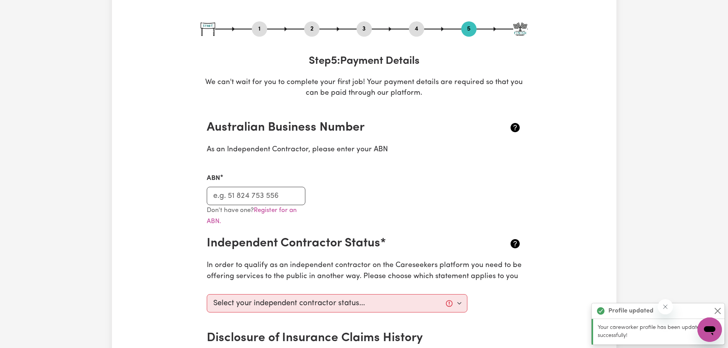
scroll to position [76, 0]
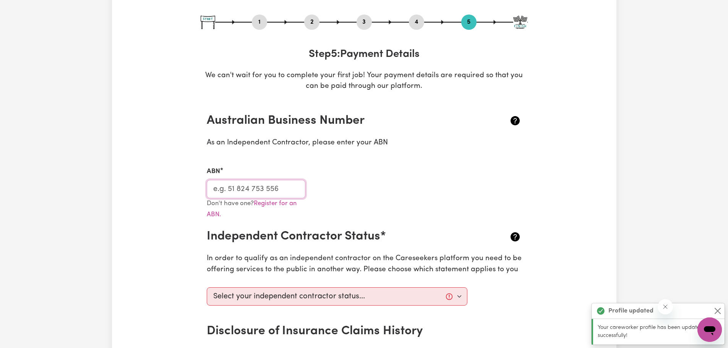
click at [276, 184] on input "ABN" at bounding box center [256, 189] width 99 height 18
click at [240, 196] on input "ABN" at bounding box center [256, 189] width 99 height 18
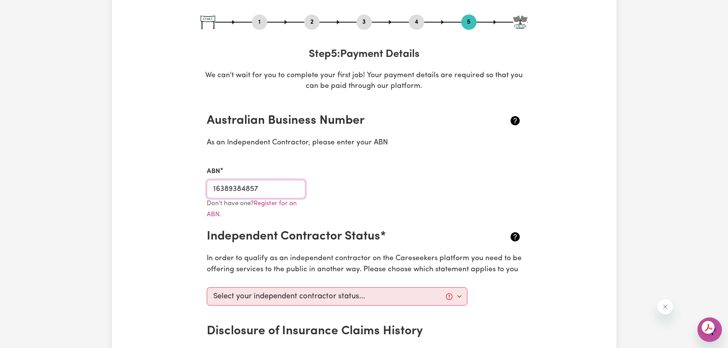
type input "16389384857"
click at [293, 223] on div "Don't have one? Register for an ABN." at bounding box center [256, 213] width 108 height 31
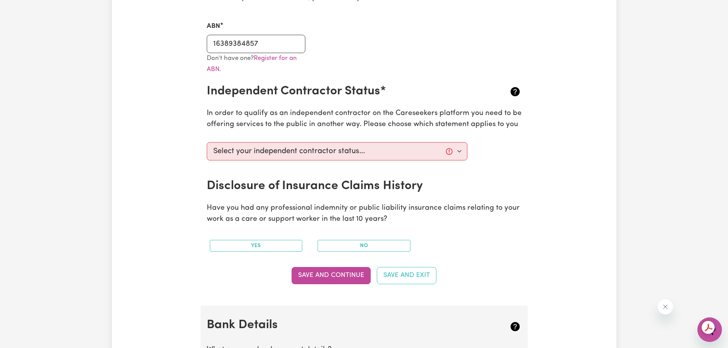
scroll to position [229, 0]
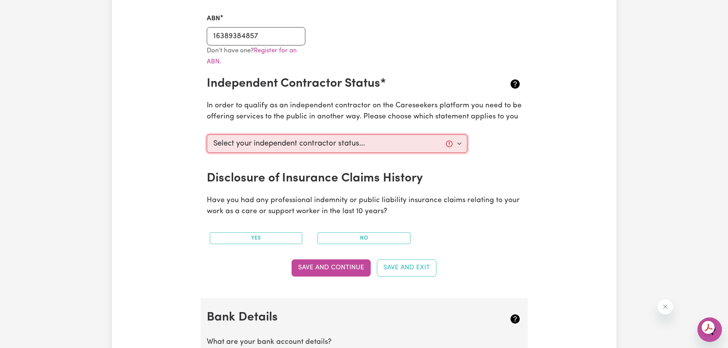
click at [327, 146] on select "Select your independent contractor status... I am providing services through an…" at bounding box center [337, 143] width 261 height 18
select select "I am providing services by being employed by an organisation"
click at [207, 134] on select "Select your independent contractor status... I am providing services through an…" at bounding box center [337, 143] width 261 height 18
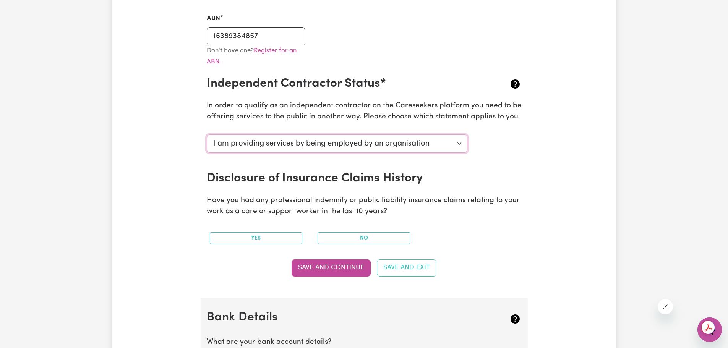
click at [370, 139] on select "Select your independent contractor status... I am providing services through an…" at bounding box center [337, 143] width 261 height 18
click at [503, 157] on div "Select your independent contractor status... I am providing services through an…" at bounding box center [364, 151] width 324 height 40
click at [378, 237] on button "No" at bounding box center [363, 238] width 93 height 12
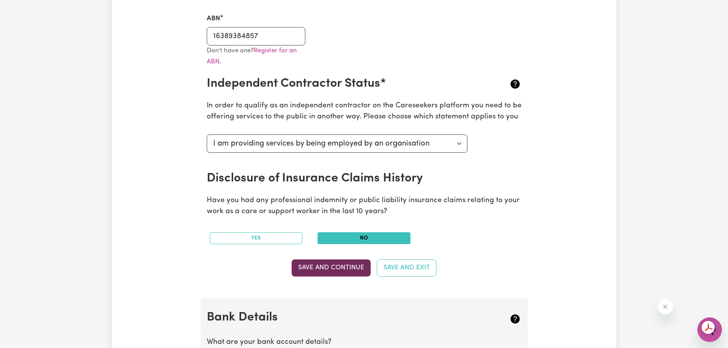
click at [343, 266] on button "Save and Continue" at bounding box center [330, 267] width 79 height 17
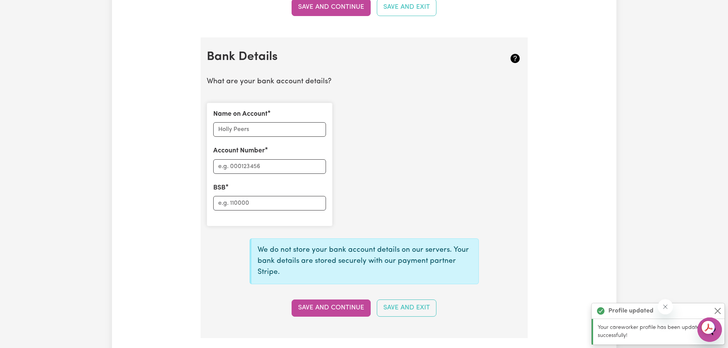
scroll to position [527, 0]
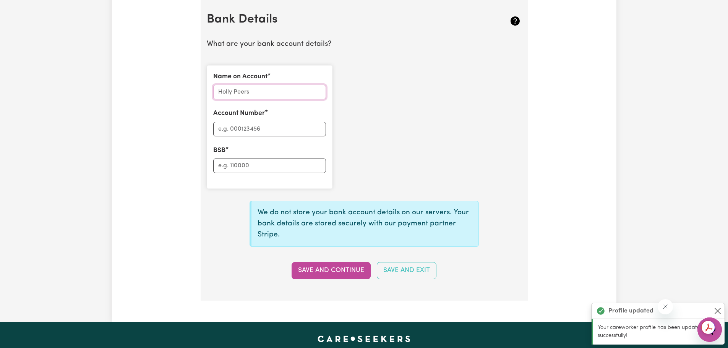
click at [256, 89] on input "Name on Account" at bounding box center [269, 92] width 113 height 15
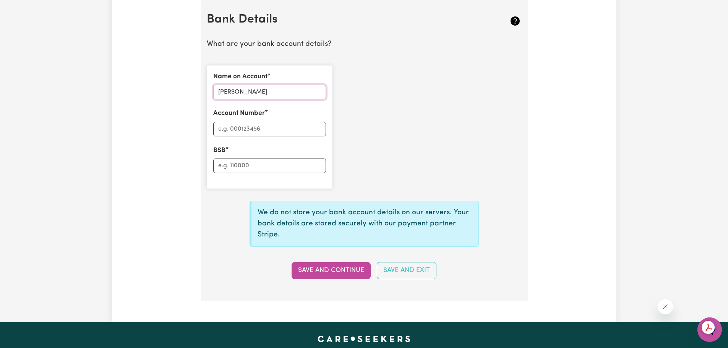
type input "[PERSON_NAME]"
click at [242, 124] on input "Account Number" at bounding box center [269, 129] width 113 height 15
type input "692293"
click at [246, 162] on input "BSB" at bounding box center [269, 166] width 113 height 15
type input "733149"
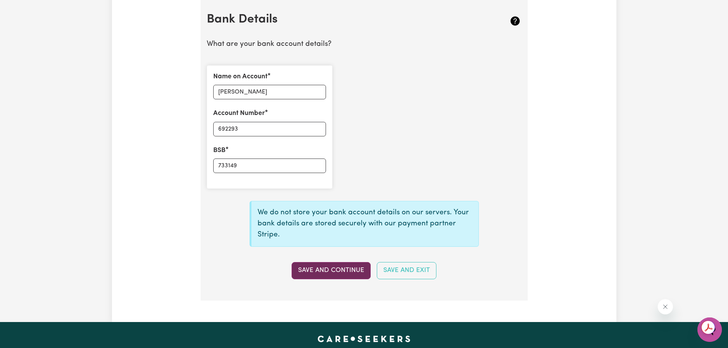
click at [327, 273] on button "Save and Continue" at bounding box center [330, 270] width 79 height 17
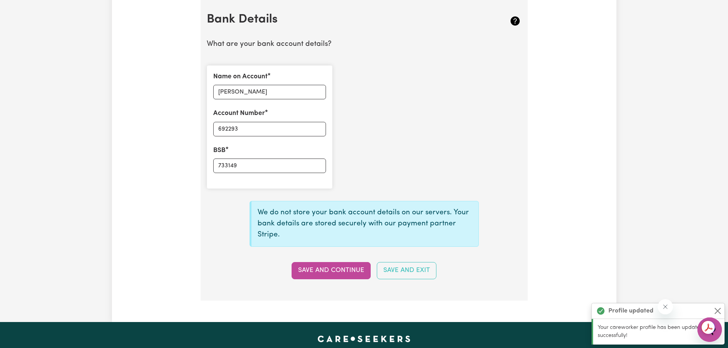
type input "****2293"
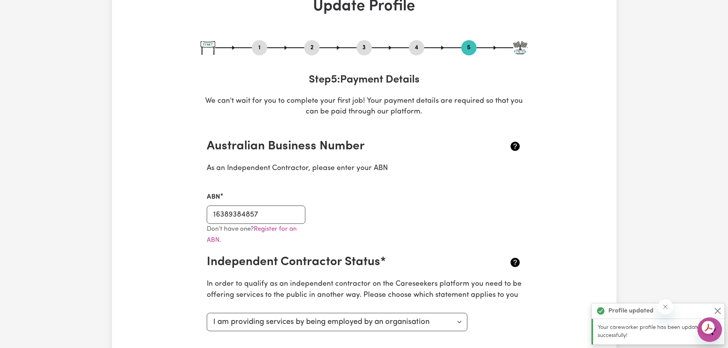
scroll to position [0, 0]
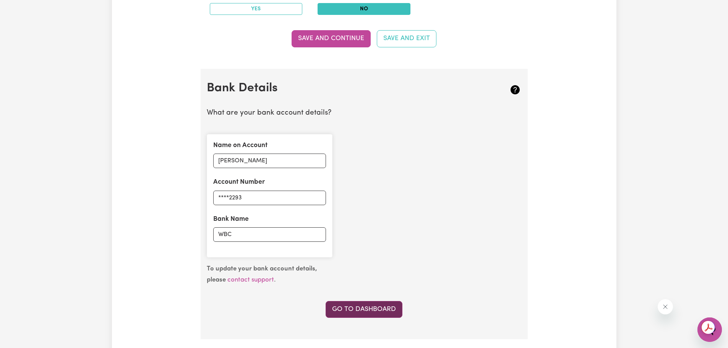
click at [375, 303] on link "Go to Dashboard" at bounding box center [363, 309] width 77 height 17
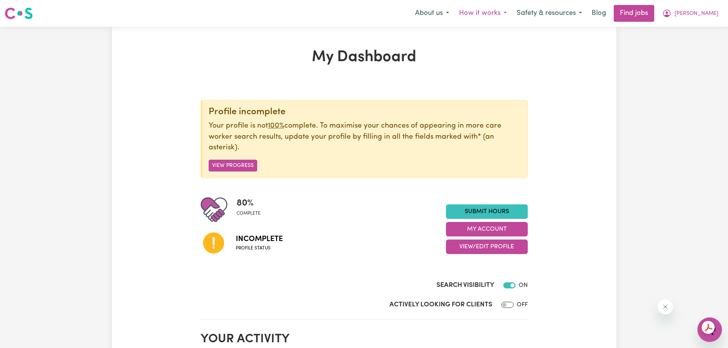
click at [512, 14] on button "How it works" at bounding box center [483, 13] width 58 height 16
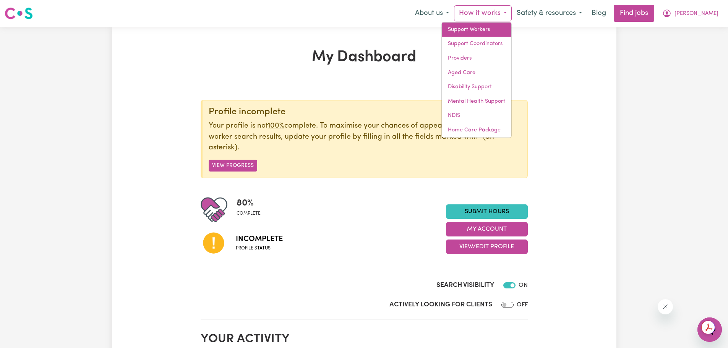
click at [511, 28] on link "Support Workers" at bounding box center [477, 30] width 70 height 15
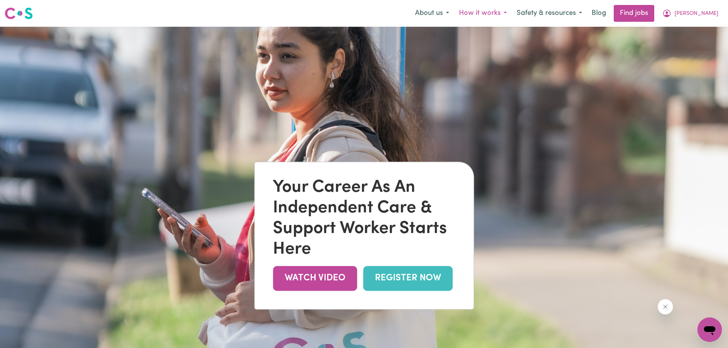
click at [512, 16] on button "How it works" at bounding box center [483, 13] width 58 height 16
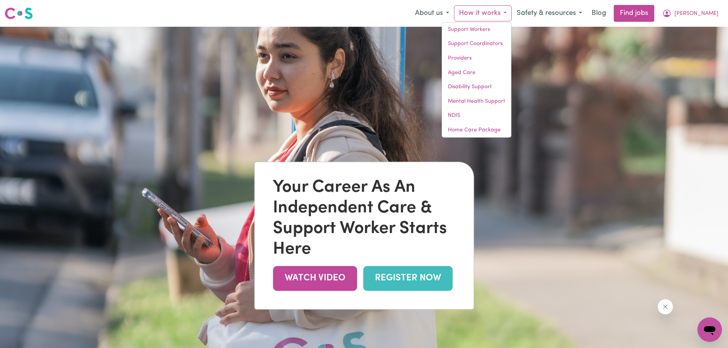
click at [512, 16] on button "How it works" at bounding box center [483, 13] width 58 height 16
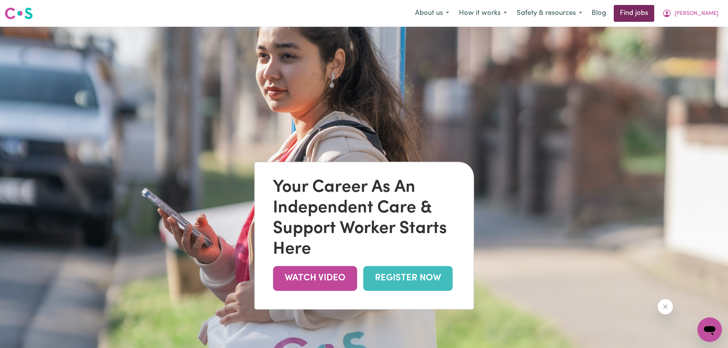
click at [654, 12] on link "Find jobs" at bounding box center [634, 13] width 40 height 17
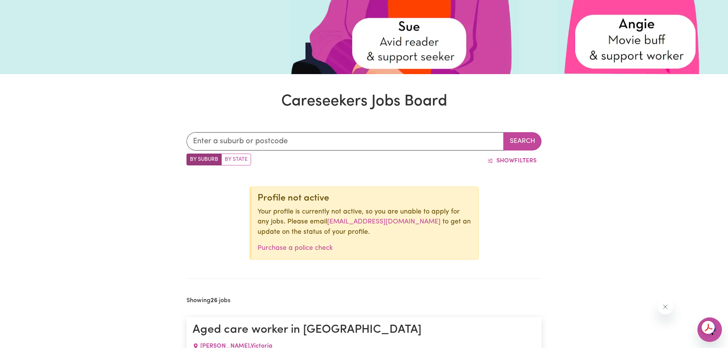
scroll to position [245, 0]
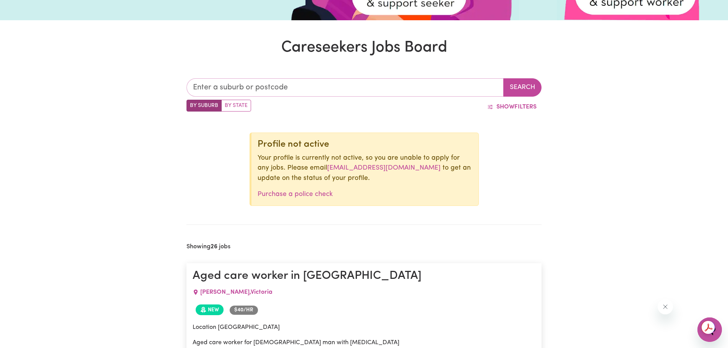
click at [369, 87] on input "text" at bounding box center [344, 87] width 317 height 18
type input "3178"
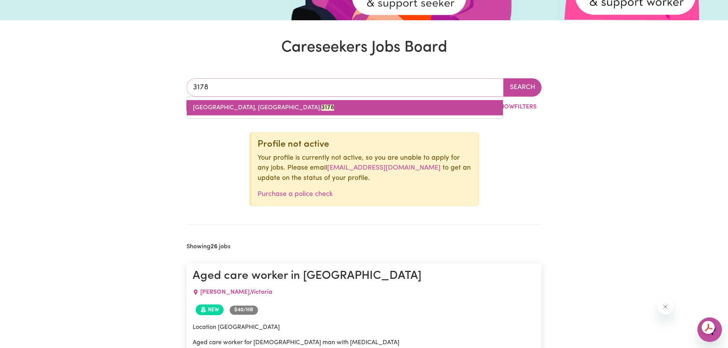
click at [345, 103] on link "[GEOGRAPHIC_DATA], [GEOGRAPHIC_DATA], 3178" at bounding box center [345, 107] width 316 height 15
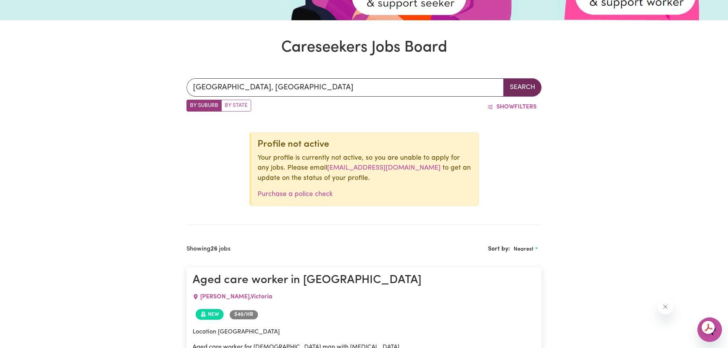
click at [529, 86] on button "Search" at bounding box center [522, 87] width 38 height 18
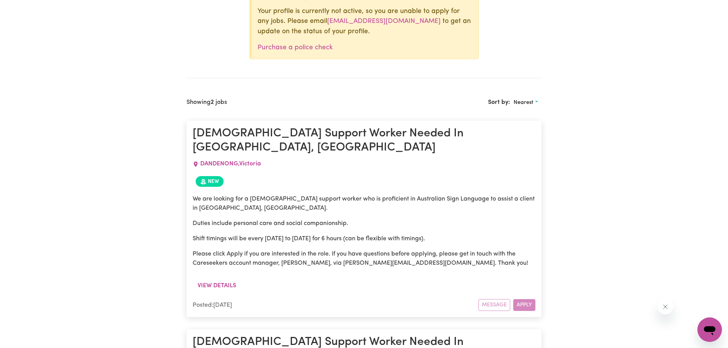
scroll to position [283, 0]
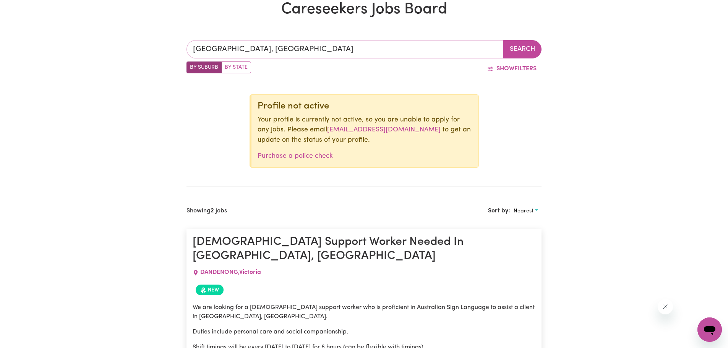
type input "[GEOGRAPHIC_DATA], [GEOGRAPHIC_DATA], 3178"
click at [466, 50] on input "[GEOGRAPHIC_DATA], [GEOGRAPHIC_DATA]" at bounding box center [344, 49] width 317 height 18
type input "ROWVILLE, Victori"
type input "R"
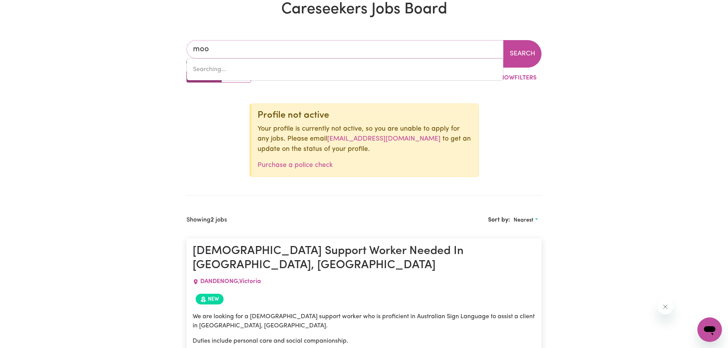
type input "moor"
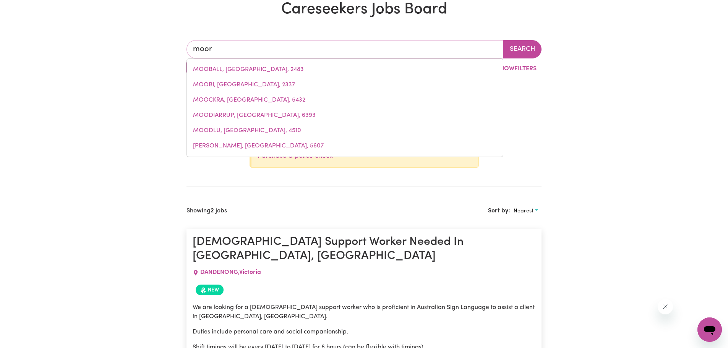
type input "moorA, [GEOGRAPHIC_DATA], 3612"
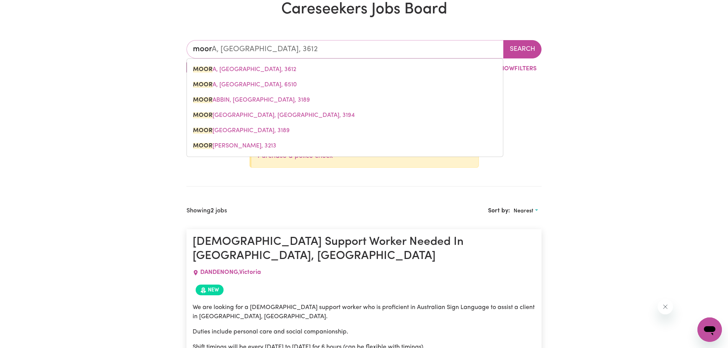
type input "mooro"
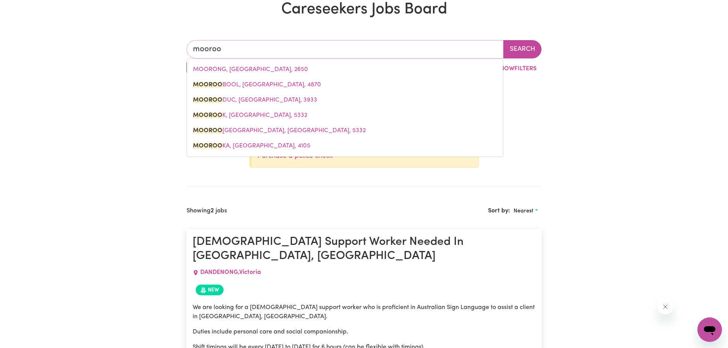
type input "moorool"
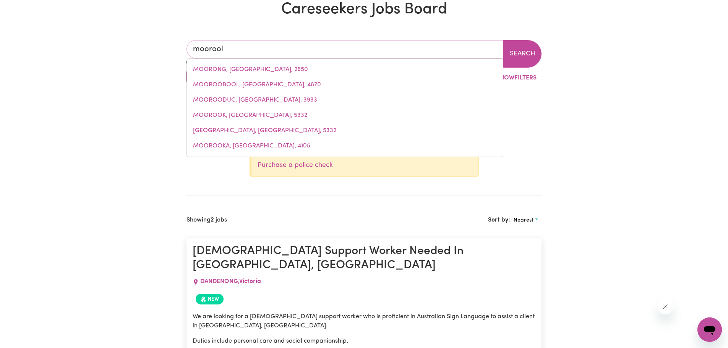
type input "mooroolBARK, [GEOGRAPHIC_DATA], 3138"
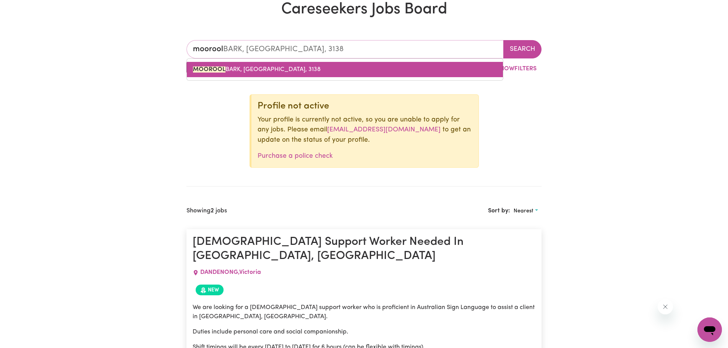
click at [388, 72] on link "MOOROOL BARK, [GEOGRAPHIC_DATA], 3138" at bounding box center [345, 69] width 316 height 15
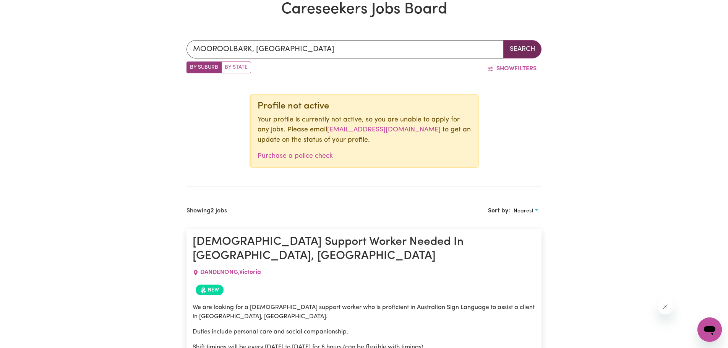
click at [504, 54] on button "Search" at bounding box center [522, 49] width 38 height 18
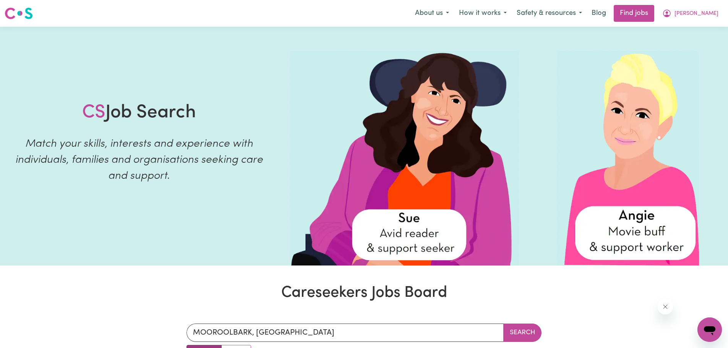
click at [28, 13] on img at bounding box center [19, 13] width 28 height 14
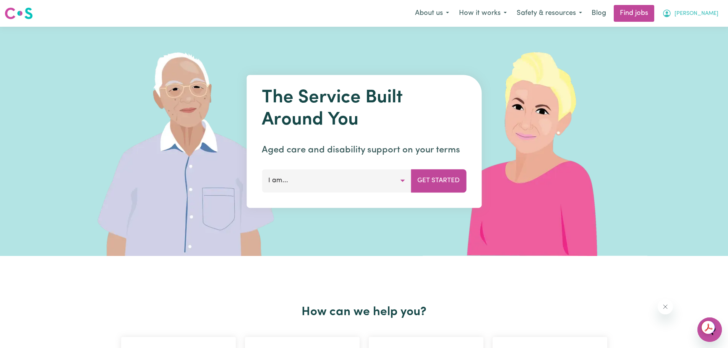
click at [670, 14] on icon "My Account" at bounding box center [667, 14] width 8 height 8
click at [702, 32] on link "My Account" at bounding box center [692, 30] width 60 height 15
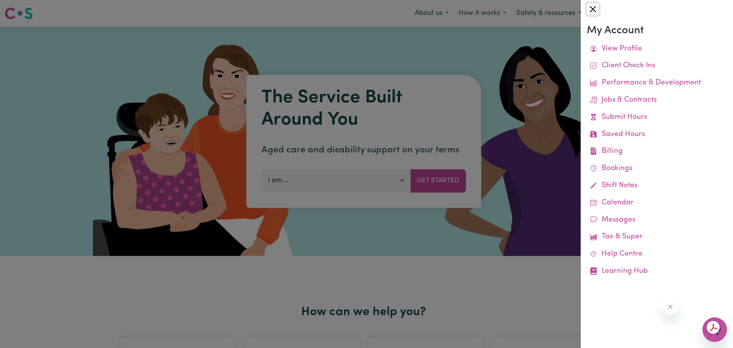
click at [594, 10] on button "Close" at bounding box center [593, 9] width 12 height 12
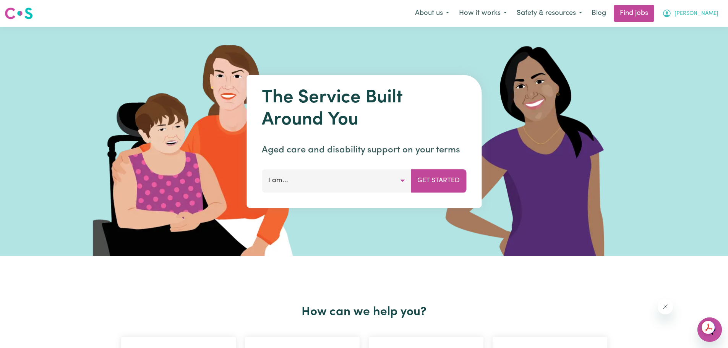
click at [709, 18] on span "[PERSON_NAME]" at bounding box center [696, 14] width 44 height 8
click at [706, 44] on link "My Dashboard" at bounding box center [692, 44] width 60 height 15
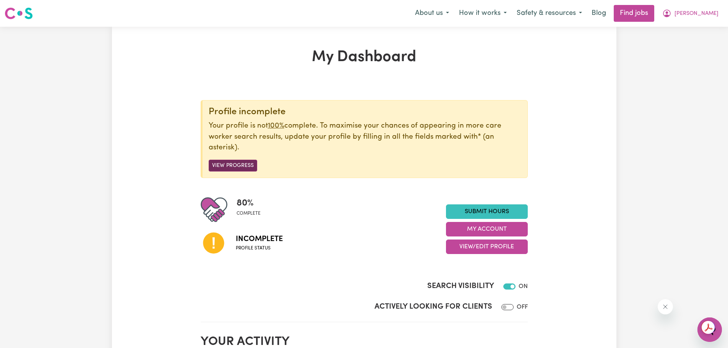
click at [237, 167] on button "View Progress" at bounding box center [233, 166] width 49 height 12
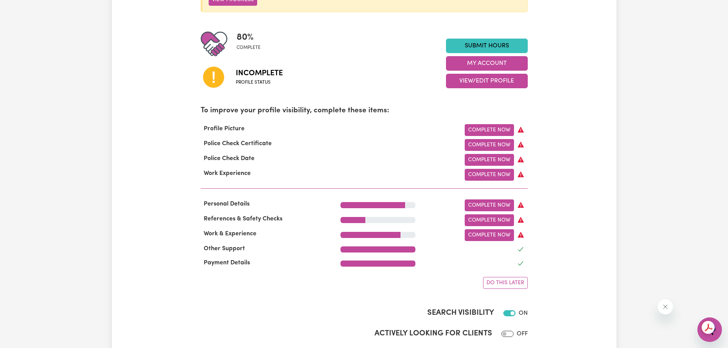
scroll to position [153, 0]
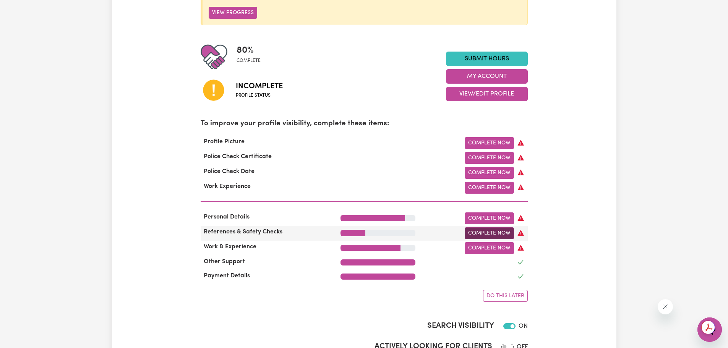
click at [505, 239] on link "Complete Now" at bounding box center [489, 233] width 49 height 12
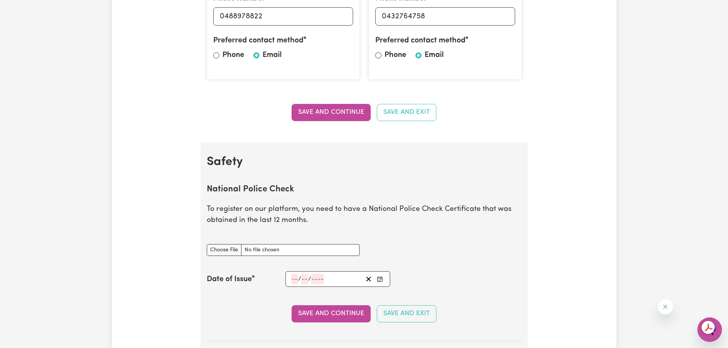
scroll to position [458, 0]
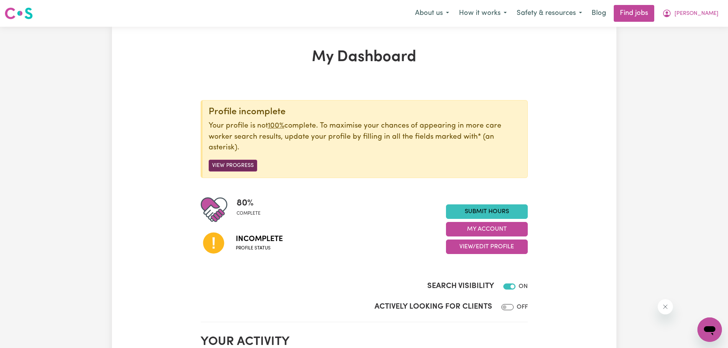
click at [227, 164] on button "View Progress" at bounding box center [233, 166] width 49 height 12
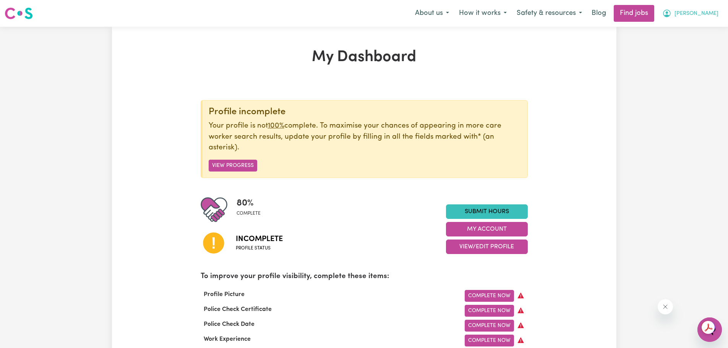
click at [710, 18] on span "[PERSON_NAME]" at bounding box center [696, 14] width 44 height 8
click at [696, 61] on link "Logout" at bounding box center [692, 58] width 60 height 15
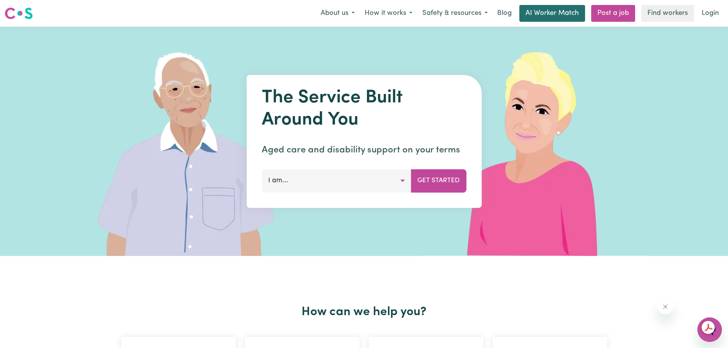
click at [541, 15] on link "AI Worker Match" at bounding box center [552, 13] width 66 height 17
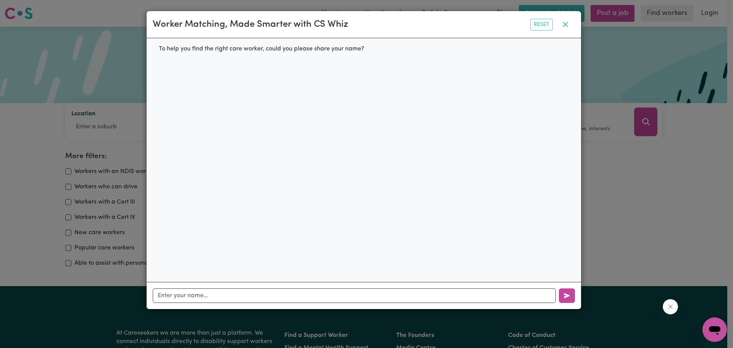
click at [565, 25] on icon "button" at bounding box center [565, 24] width 5 height 5
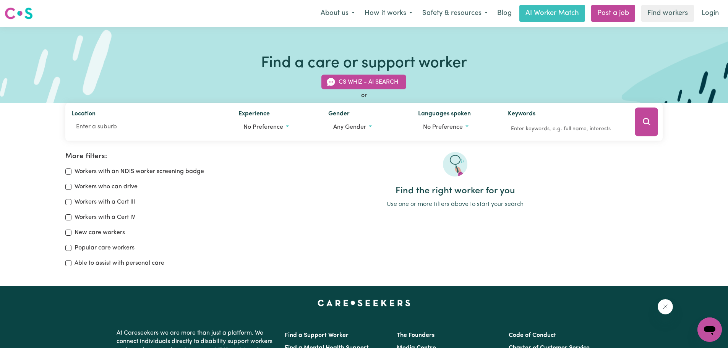
click at [112, 261] on label "Able to assist with personal care" at bounding box center [119, 263] width 90 height 9
click at [71, 261] on input "Able to assist with personal care" at bounding box center [68, 263] width 6 height 6
checkbox input "true"
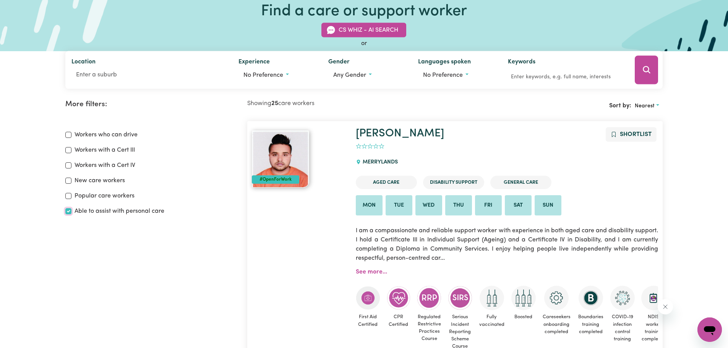
scroll to position [51, 0]
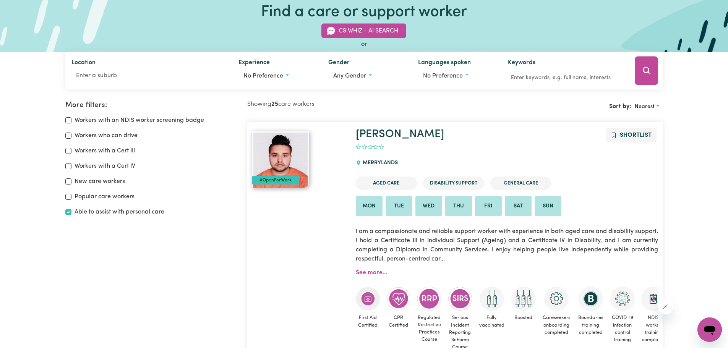
click at [115, 121] on label "Workers with an NDIS worker screening badge" at bounding box center [139, 120] width 130 height 9
click at [71, 121] on input "Workers with an NDIS worker screening badge" at bounding box center [68, 120] width 6 height 6
checkbox input "true"
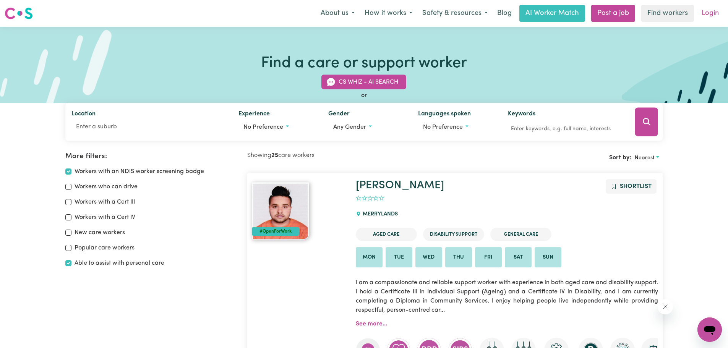
click at [710, 13] on link "Login" at bounding box center [710, 13] width 26 height 17
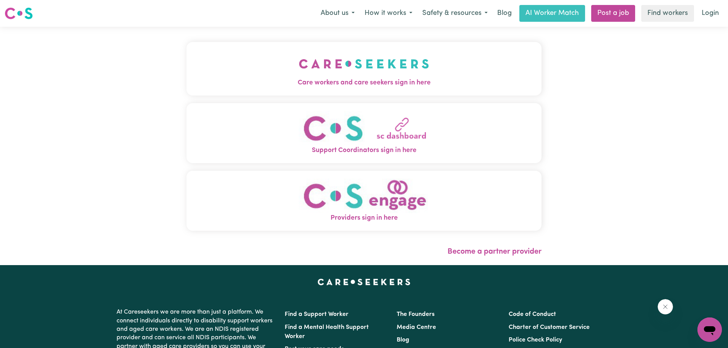
click at [28, 19] on img at bounding box center [19, 13] width 28 height 14
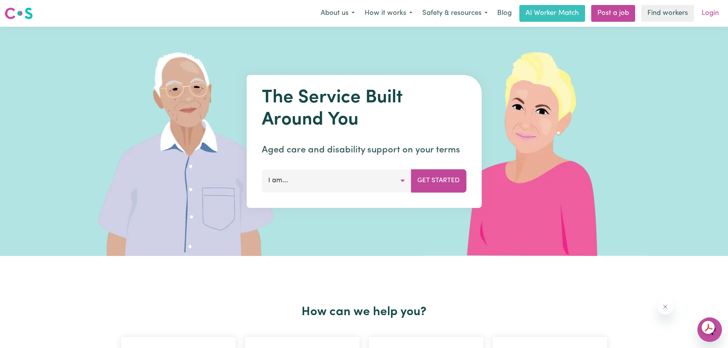
click at [709, 13] on link "Login" at bounding box center [710, 13] width 26 height 17
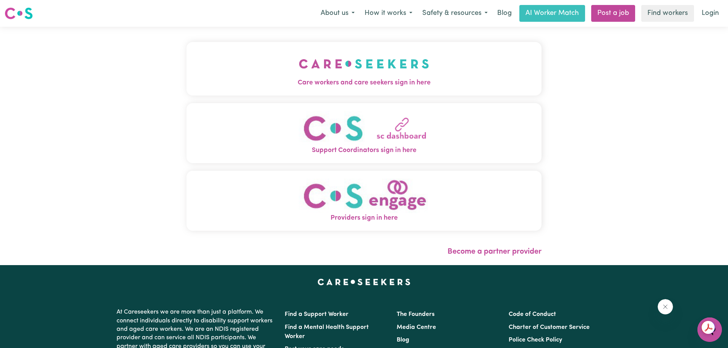
click at [309, 66] on img "Care workers and care seekers sign in here" at bounding box center [364, 64] width 130 height 28
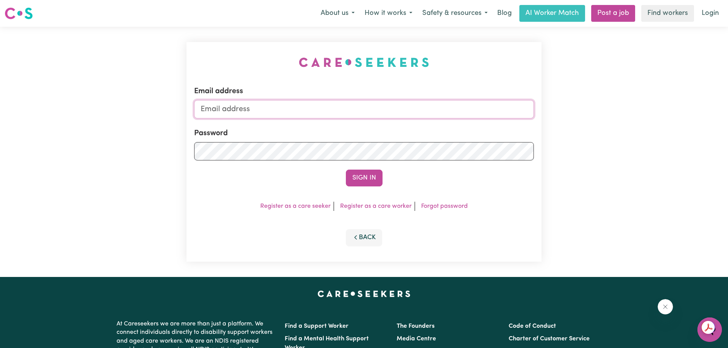
type input "[PERSON_NAME][EMAIL_ADDRESS][DOMAIN_NAME]"
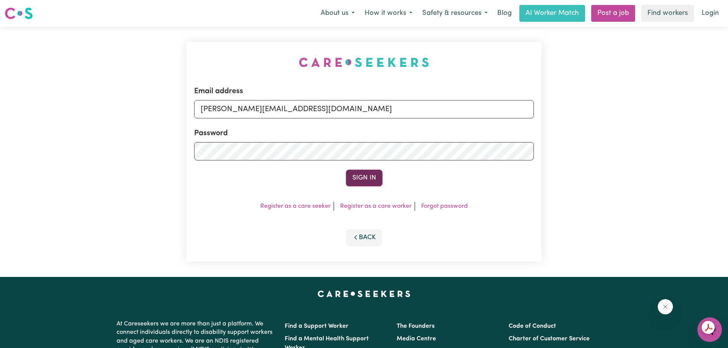
click at [365, 176] on button "Sign In" at bounding box center [364, 178] width 37 height 17
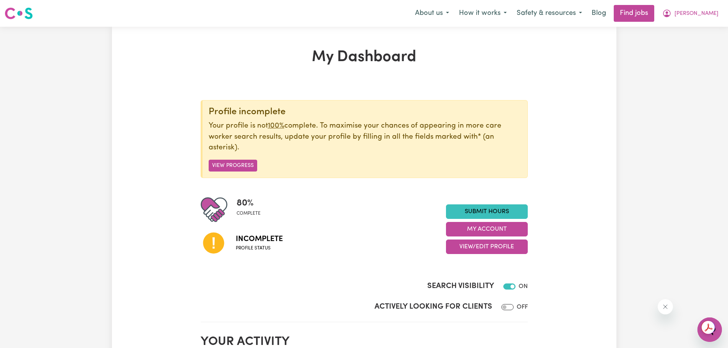
drag, startPoint x: 429, startPoint y: 7, endPoint x: 419, endPoint y: -10, distance: 19.9
